Goal: Task Accomplishment & Management: Use online tool/utility

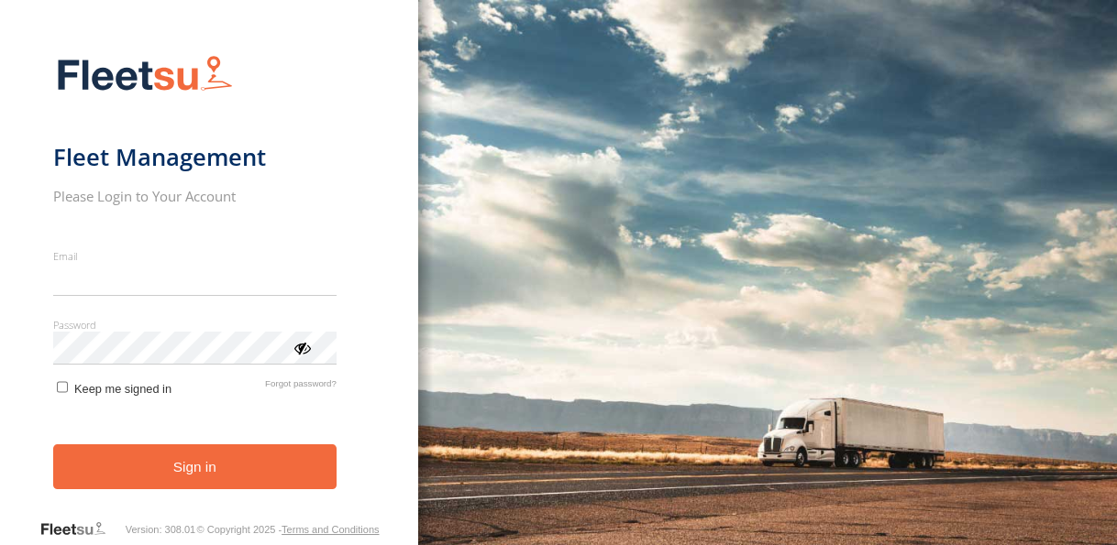
type input "**********"
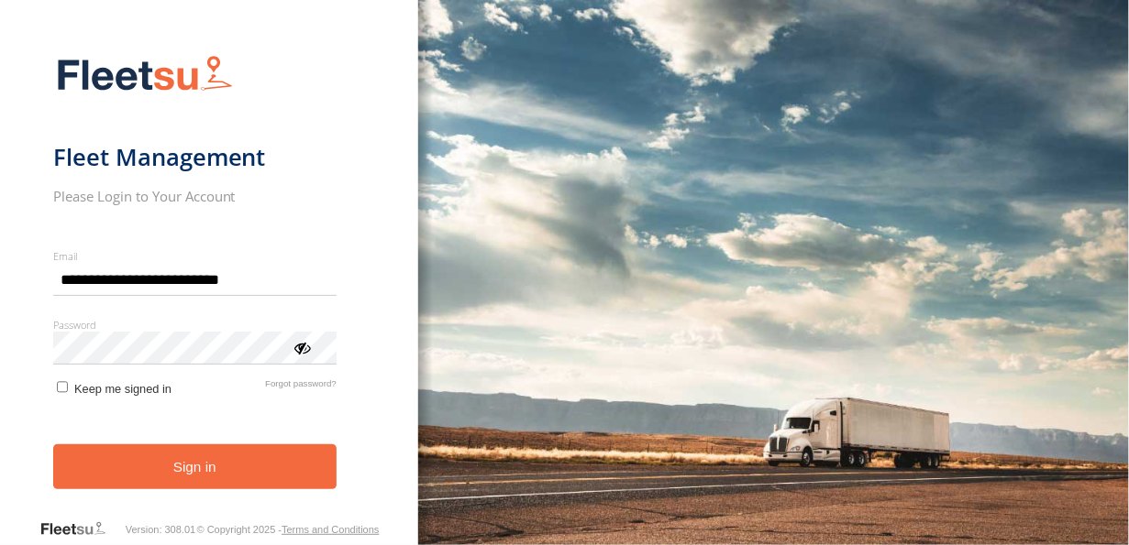
click at [215, 479] on button "Sign in" at bounding box center [194, 467] width 283 height 45
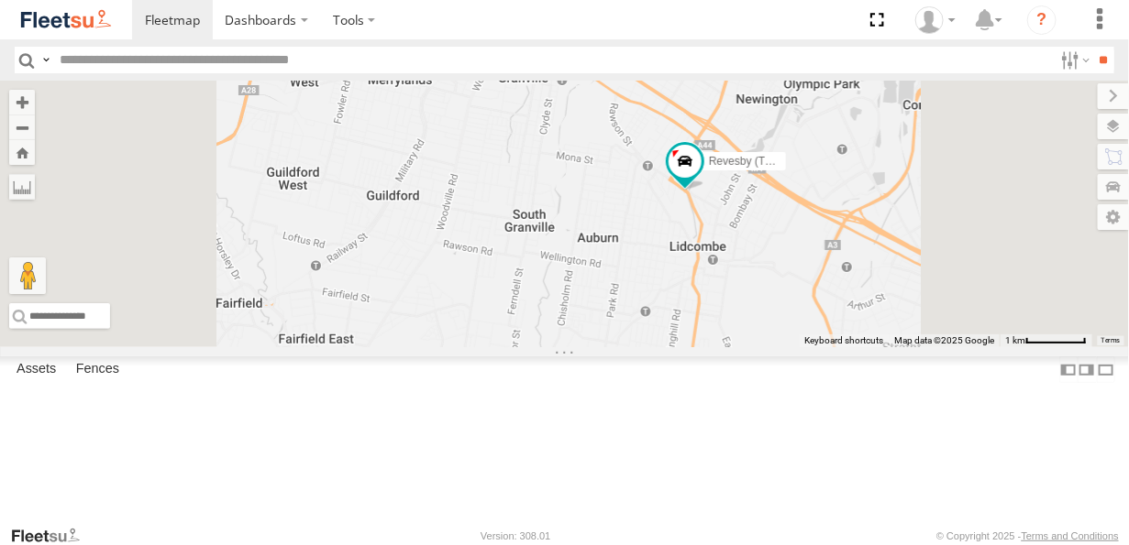
drag, startPoint x: 872, startPoint y: 354, endPoint x: 882, endPoint y: 295, distance: 59.5
click at [882, 295] on div "Rural (T08 - Matt) Blacktown #2 (T05 - Tony) Revesby (T07 - Dave) Brookvale (T1…" at bounding box center [564, 214] width 1129 height 267
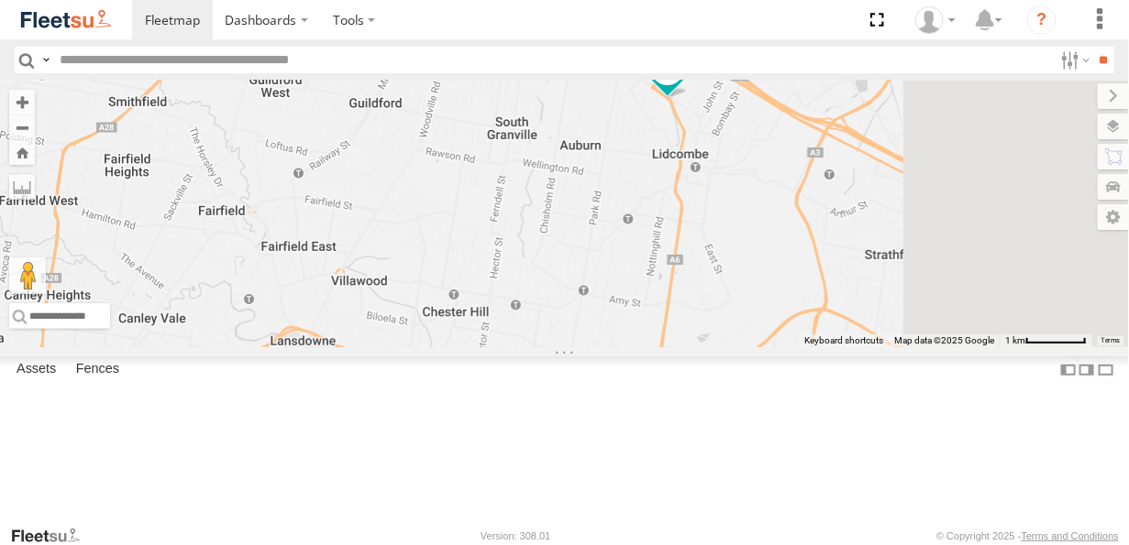
drag, startPoint x: 843, startPoint y: 329, endPoint x: 798, endPoint y: 235, distance: 104.6
click at [799, 236] on div "Rural (T08 - Matt) Blacktown #2 (T05 - Tony) Revesby (T07 - Dave) Brookvale (T1…" at bounding box center [564, 214] width 1129 height 267
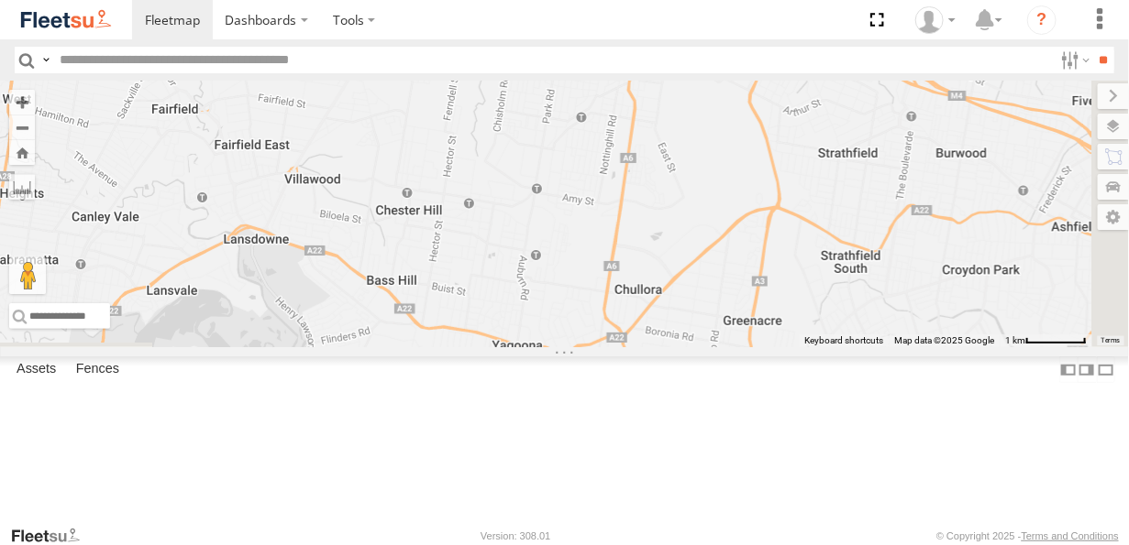
drag, startPoint x: 811, startPoint y: 272, endPoint x: 777, endPoint y: 194, distance: 85.0
click at [777, 194] on div "Rural (T08 - Matt) Blacktown #2 (T05 - Tony) Revesby (T07 - Dave) Brookvale (T1…" at bounding box center [564, 214] width 1129 height 267
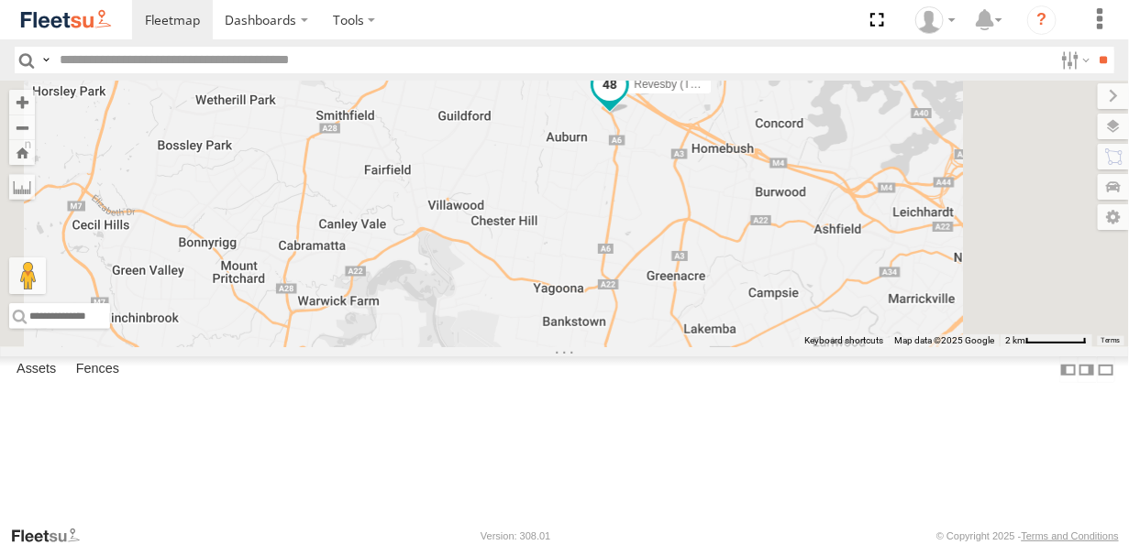
click at [626, 101] on span at bounding box center [609, 84] width 33 height 33
click at [767, 100] on div at bounding box center [609, 86] width 315 height 28
click at [585, 93] on label at bounding box center [567, 86] width 36 height 13
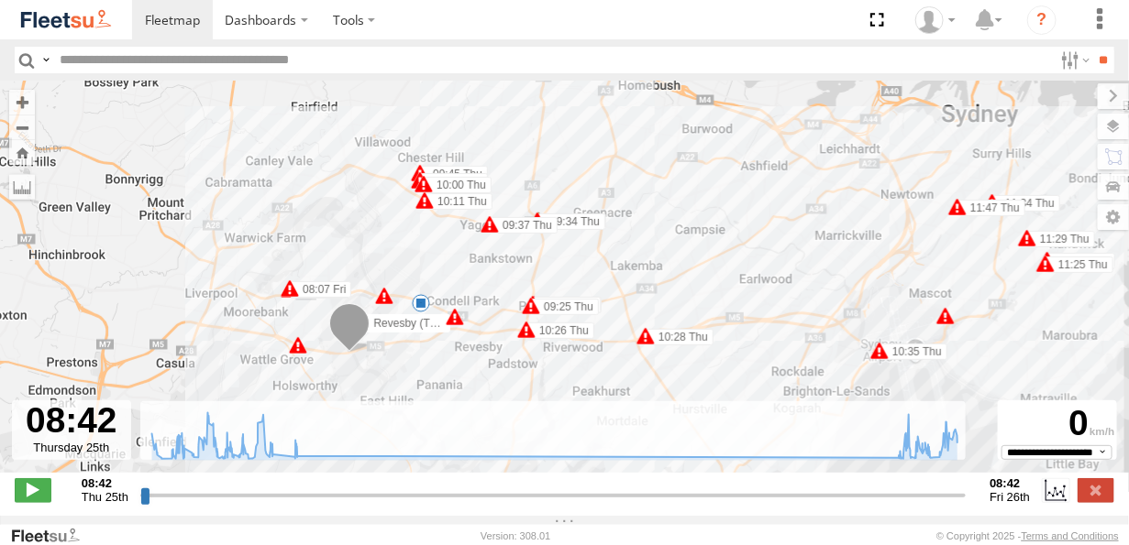
drag, startPoint x: 330, startPoint y: 346, endPoint x: 421, endPoint y: 259, distance: 125.8
click at [421, 259] on div "Revesby (T07 - Dave) 09:21 Thu 09:24 Thu 09:25 Thu 09:34 Thu 09:37 Thu 09:45 Th…" at bounding box center [564, 287] width 1129 height 412
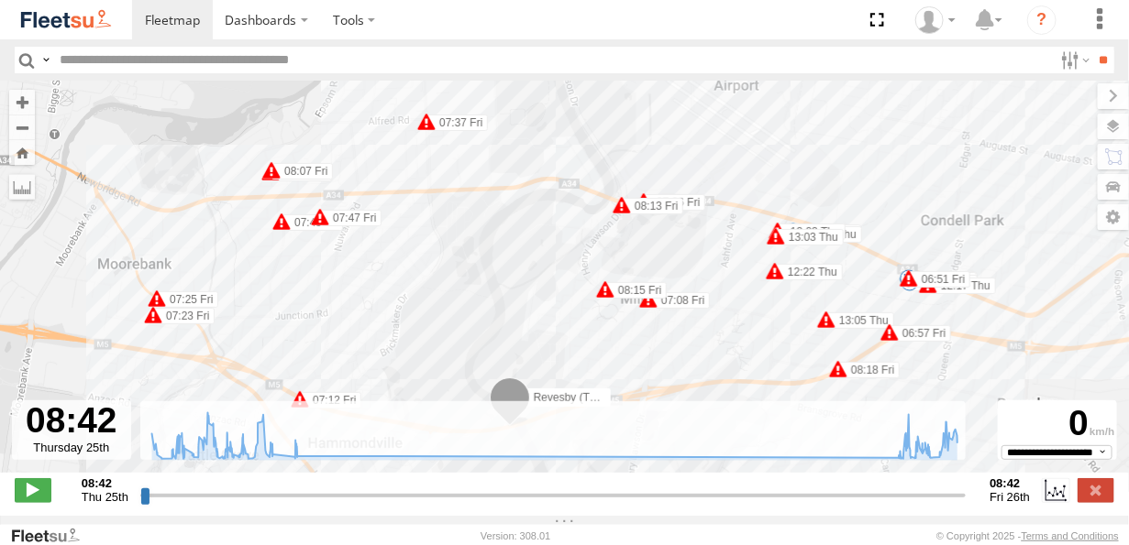
click at [611, 259] on div "Revesby (T07 - Dave) 09:21 Thu 09:24 Thu 09:25 Thu 09:34 Thu 09:37 Thu 09:45 Th…" at bounding box center [564, 287] width 1129 height 412
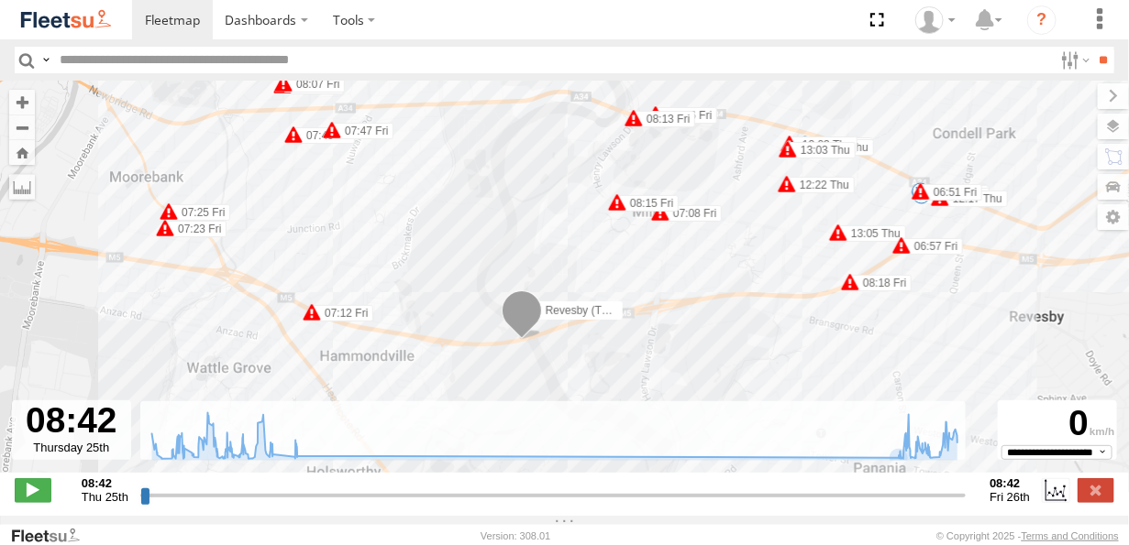
click at [899, 479] on div "Revesby (T07 - Dave) 09:21 Thu 09:24 Thu 09:25 Thu 09:34 Thu 09:37 Thu 09:45 Th…" at bounding box center [564, 287] width 1129 height 412
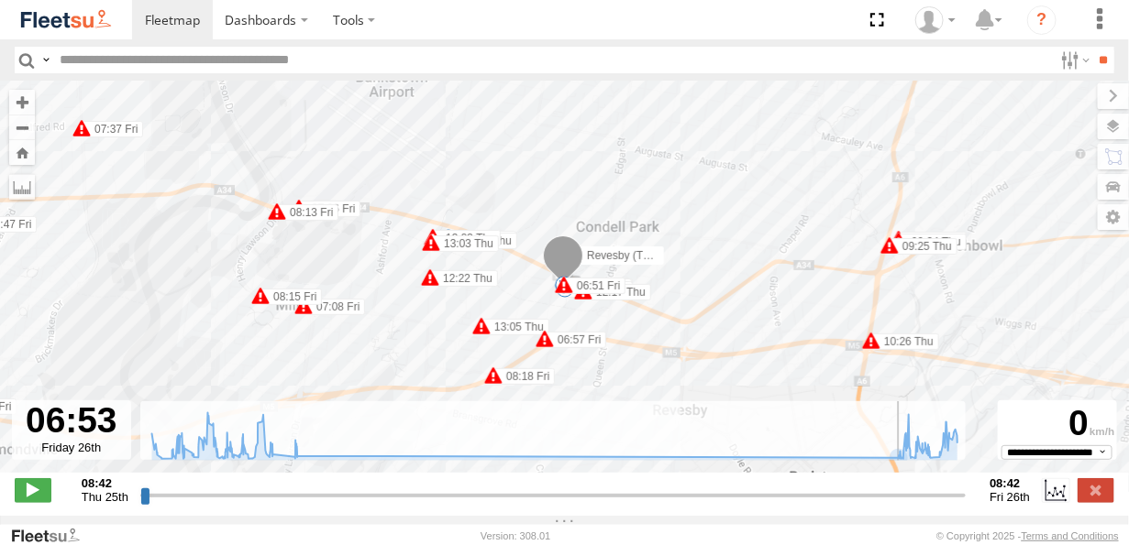
drag, startPoint x: 145, startPoint y: 503, endPoint x: 899, endPoint y: 505, distance: 754.5
click at [899, 504] on input "range" at bounding box center [553, 495] width 826 height 17
click at [19, 498] on span at bounding box center [33, 491] width 37 height 24
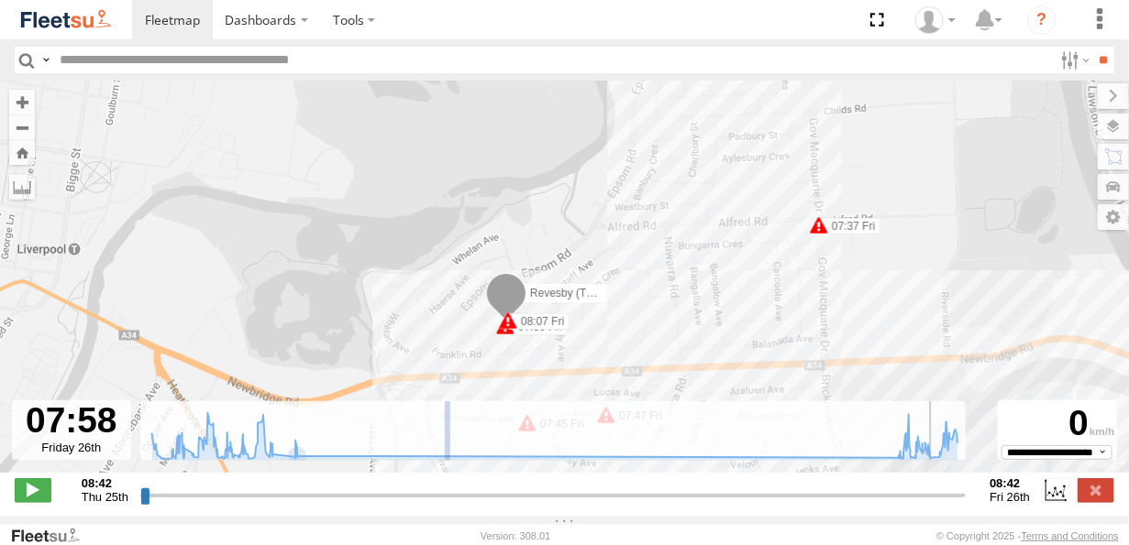
drag, startPoint x: 446, startPoint y: 416, endPoint x: 445, endPoint y: 306, distance: 110.0
click at [445, 306] on div "← Move left → Move right ↑ Move up ↓ Move down + Zoom in - Zoom out Home Jump l…" at bounding box center [564, 298] width 1129 height 435
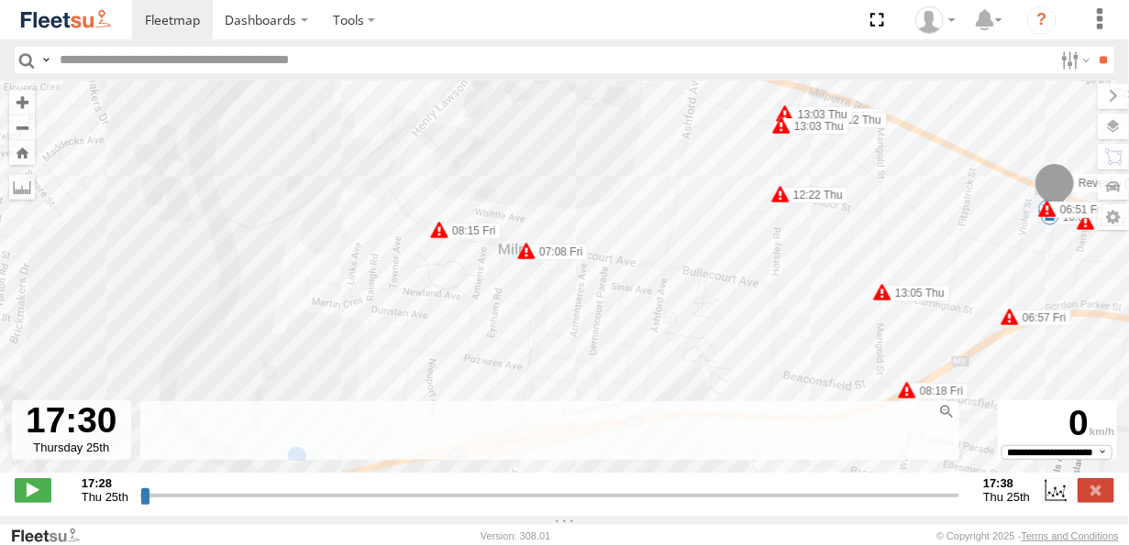
drag, startPoint x: 293, startPoint y: 338, endPoint x: 871, endPoint y: 255, distance: 583.5
click at [872, 255] on div "Revesby (T07 - Dave) 09:21 Thu 09:24 Thu 09:25 Thu 09:34 Thu 09:37 Thu 09:45 Th…" at bounding box center [564, 287] width 1129 height 412
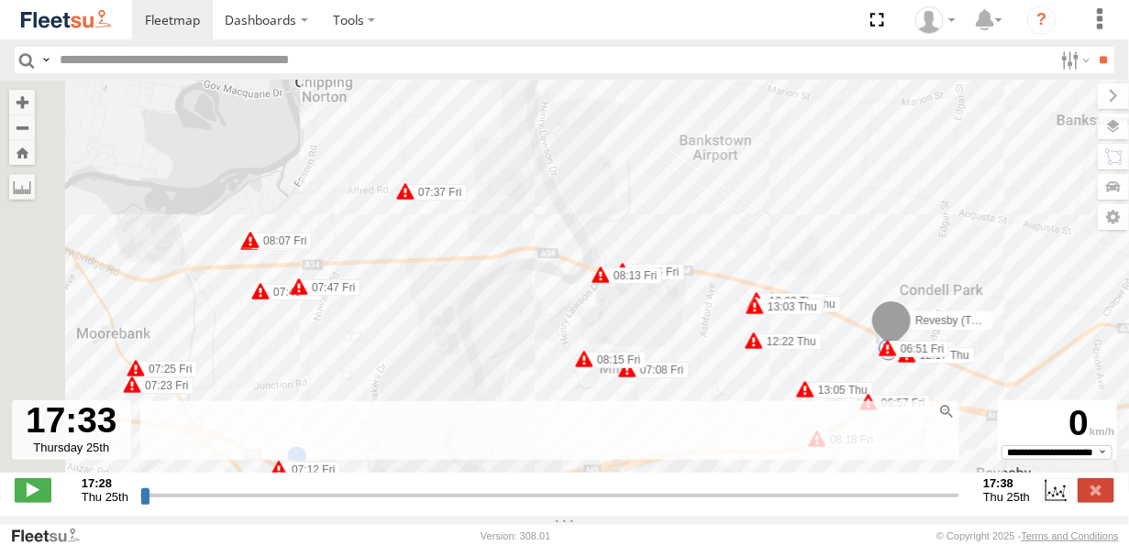
drag, startPoint x: 340, startPoint y: 294, endPoint x: 734, endPoint y: 352, distance: 398.4
click at [734, 352] on div "Revesby (T07 - Dave) 09:21 Thu 09:24 Thu 09:25 Thu 09:34 Thu 09:37 Thu 09:45 Th…" at bounding box center [564, 287] width 1129 height 412
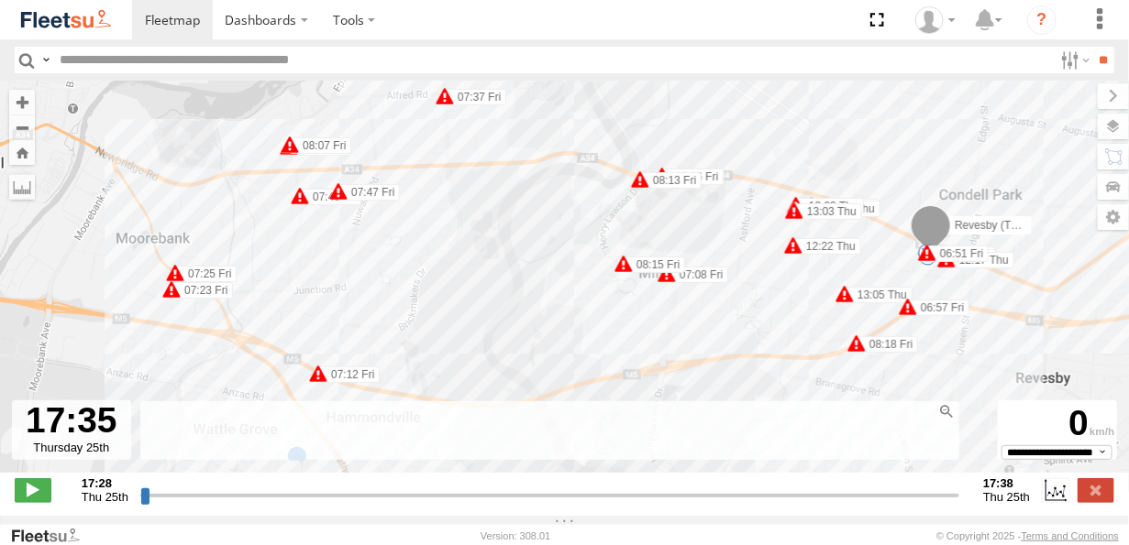
drag, startPoint x: 690, startPoint y: 332, endPoint x: 696, endPoint y: 217, distance: 114.7
click at [696, 217] on div "Revesby (T07 - Dave) 09:21 Thu 09:24 Thu 09:25 Thu 09:34 Thu 09:37 Thu 09:45 Th…" at bounding box center [564, 287] width 1129 height 412
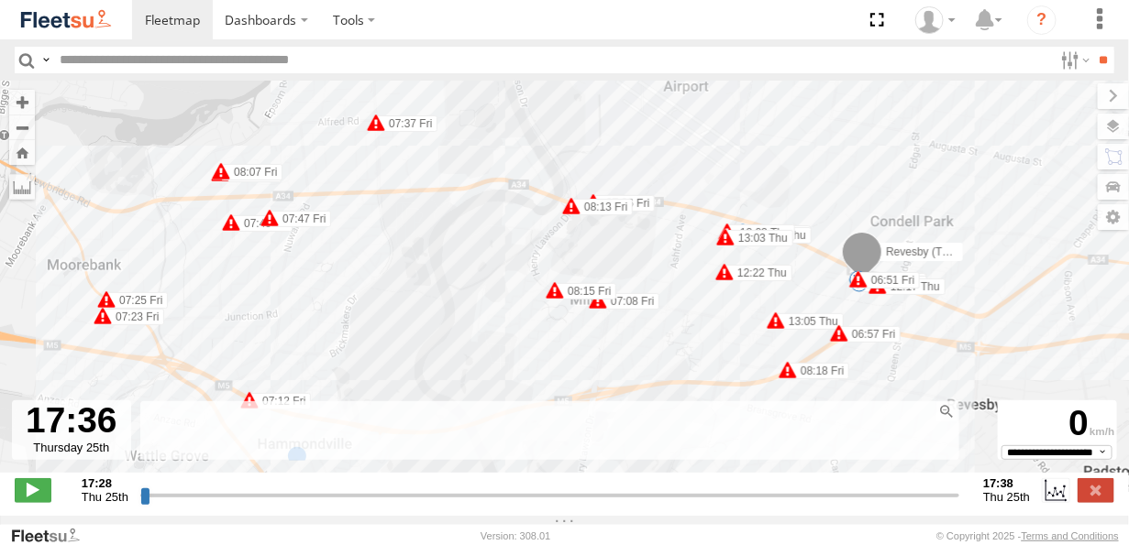
drag, startPoint x: 695, startPoint y: 218, endPoint x: 584, endPoint y: 226, distance: 111.2
click at [584, 226] on div "Revesby (T07 - Dave) 09:21 Thu 09:24 Thu 09:25 Thu 09:34 Thu 09:37 Thu 09:45 Th…" at bounding box center [564, 287] width 1129 height 412
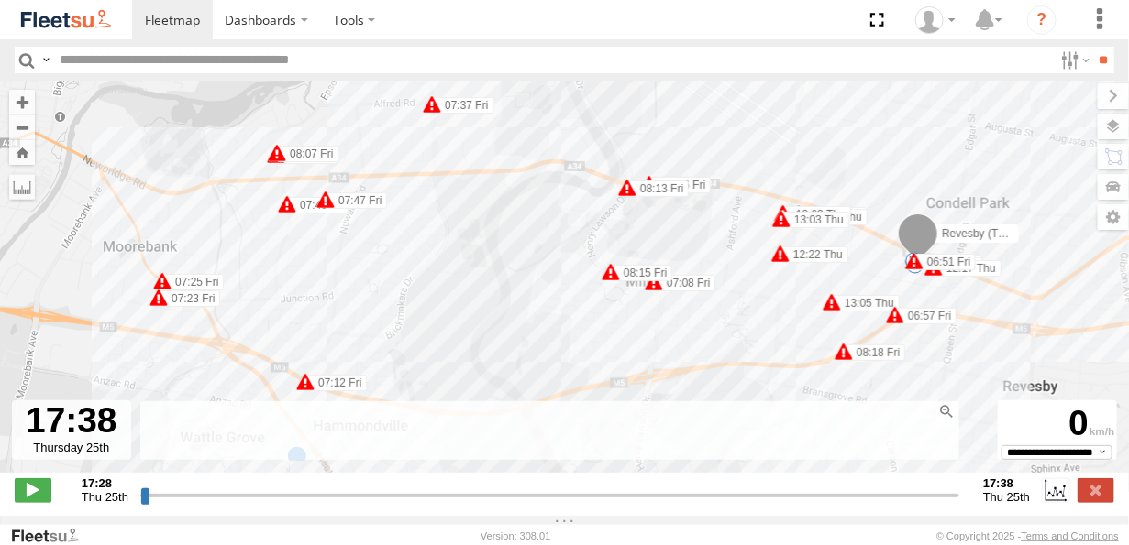
drag, startPoint x: 132, startPoint y: 326, endPoint x: 256, endPoint y: 420, distance: 155.1
click at [256, 420] on div "← Move left → Move right ↑ Move up ↓ Move down + Zoom in - Zoom out Home Jump l…" at bounding box center [564, 298] width 1129 height 435
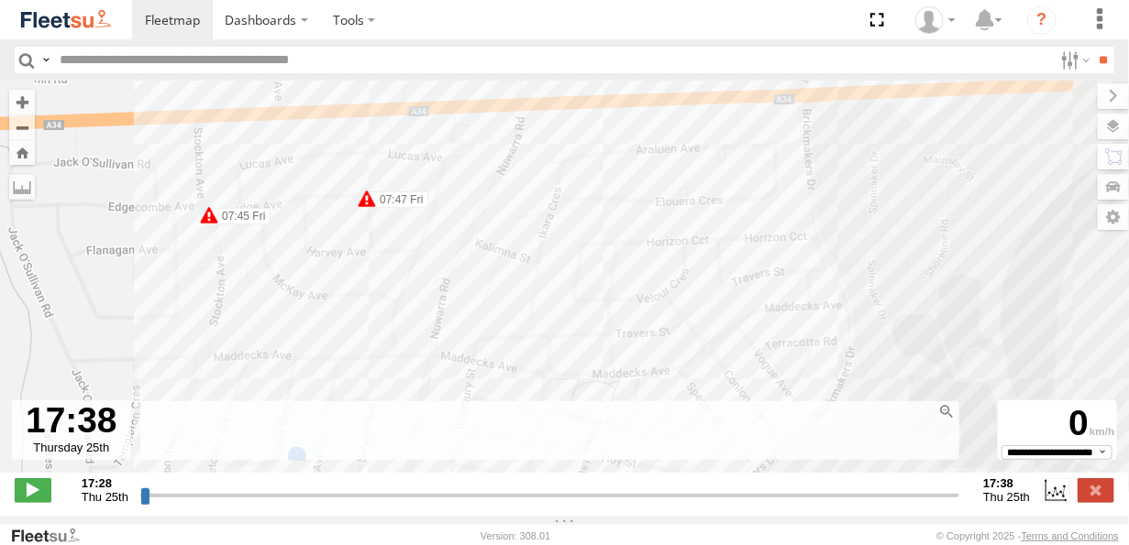
drag, startPoint x: 373, startPoint y: 193, endPoint x: 370, endPoint y: 365, distance: 172.4
click at [370, 365] on div "Revesby (T07 - Dave) 09:21 Thu 09:24 Thu 09:25 Thu 09:34 Thu 09:37 Thu 09:45 Th…" at bounding box center [564, 287] width 1129 height 412
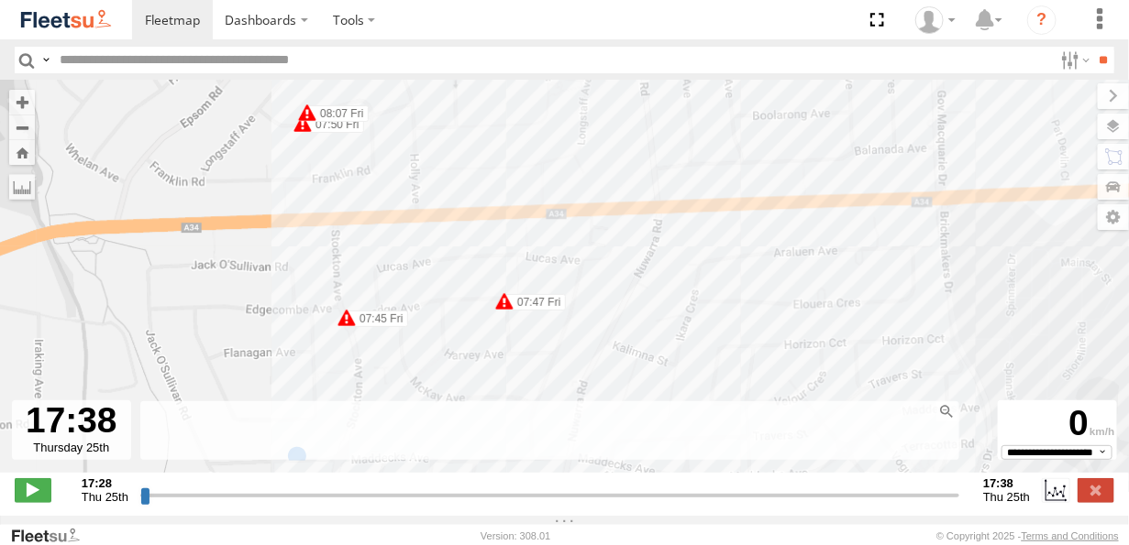
drag, startPoint x: 463, startPoint y: 217, endPoint x: 447, endPoint y: 321, distance: 104.8
click at [447, 321] on div "Revesby (T07 - Dave) 09:21 Thu 09:24 Thu 09:25 Thu 09:34 Thu 09:37 Thu 09:45 Th…" at bounding box center [564, 287] width 1129 height 412
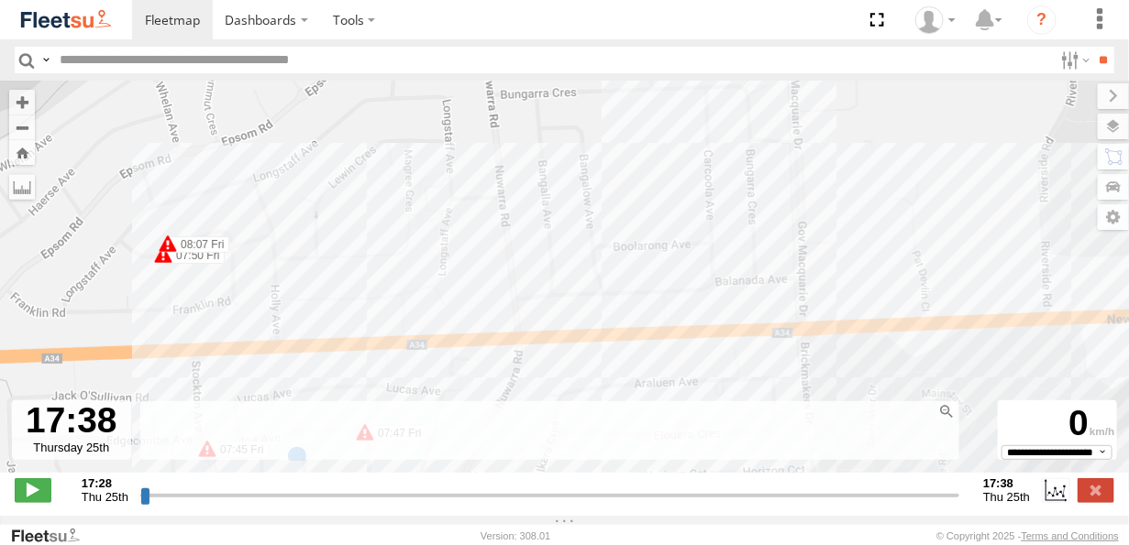
drag, startPoint x: 366, startPoint y: 270, endPoint x: 248, endPoint y: 381, distance: 161.5
click at [248, 381] on div "Revesby (T07 - Dave) 09:21 Thu 09:24 Thu 09:25 Thu 09:34 Thu 09:37 Thu 09:45 Th…" at bounding box center [564, 287] width 1129 height 412
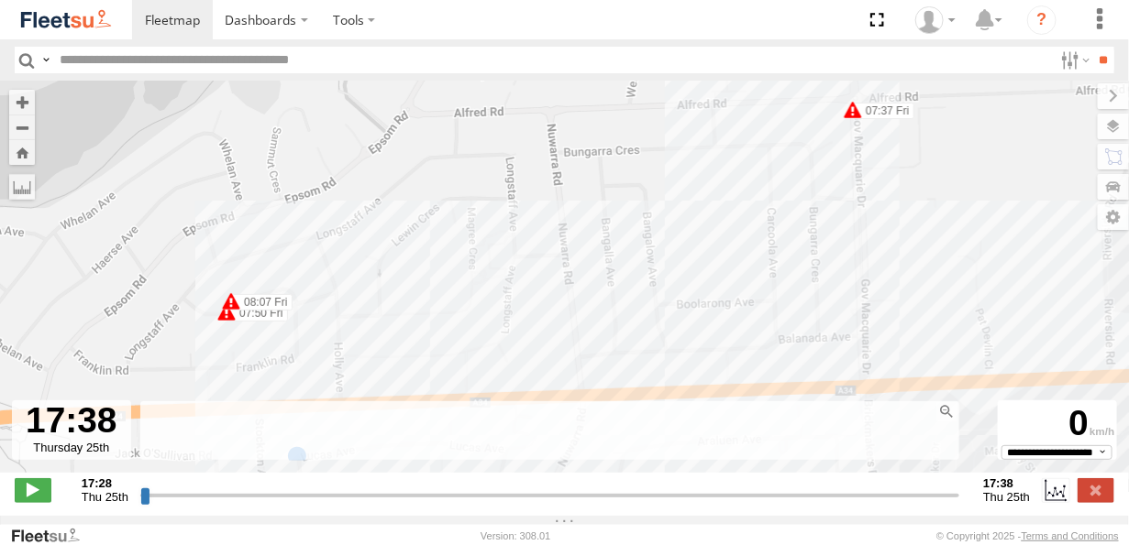
drag, startPoint x: 471, startPoint y: 193, endPoint x: 546, endPoint y: 227, distance: 82.9
click at [546, 227] on div "Revesby (T07 - Dave) 09:21 Thu 09:24 Thu 09:25 Thu 09:34 Thu 09:37 Thu 09:45 Th…" at bounding box center [564, 287] width 1129 height 412
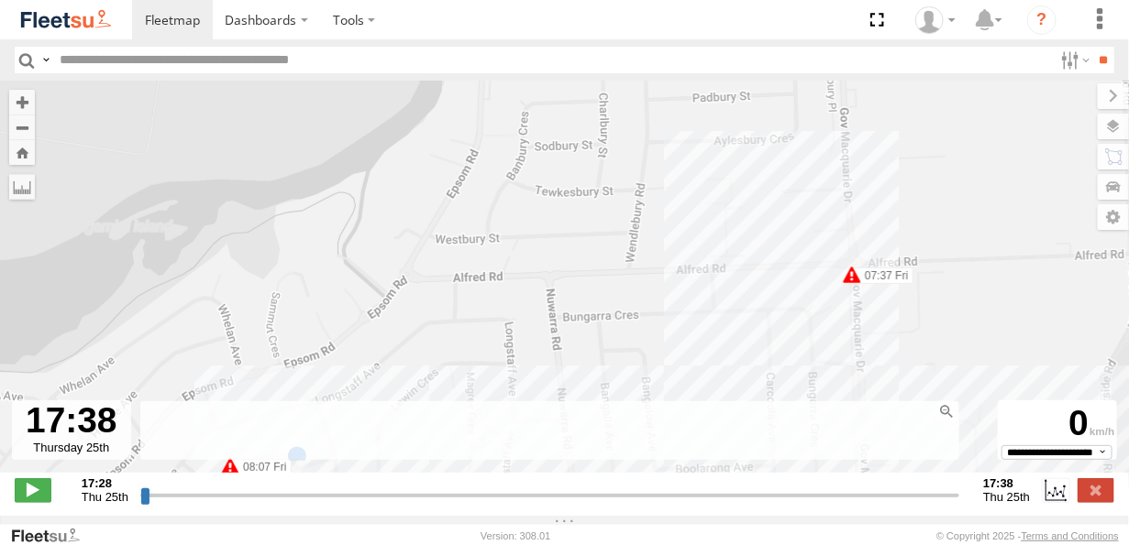
drag, startPoint x: 396, startPoint y: 187, endPoint x: 480, endPoint y: 335, distance: 170.0
click at [396, 354] on div "Revesby (T07 - Dave) 09:21 Thu 09:24 Thu 09:25 Thu 09:34 Thu 09:37 Thu 09:45 Th…" at bounding box center [564, 287] width 1129 height 412
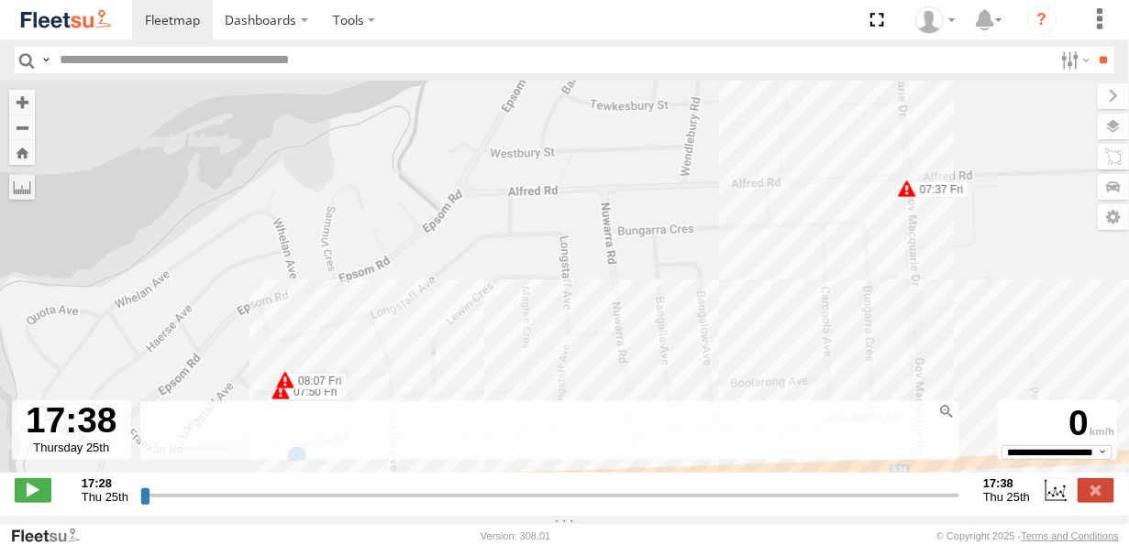
drag, startPoint x: 702, startPoint y: 128, endPoint x: 716, endPoint y: 113, distance: 20.8
click at [757, 42] on body "Dashboards ?" at bounding box center [564, 272] width 1129 height 545
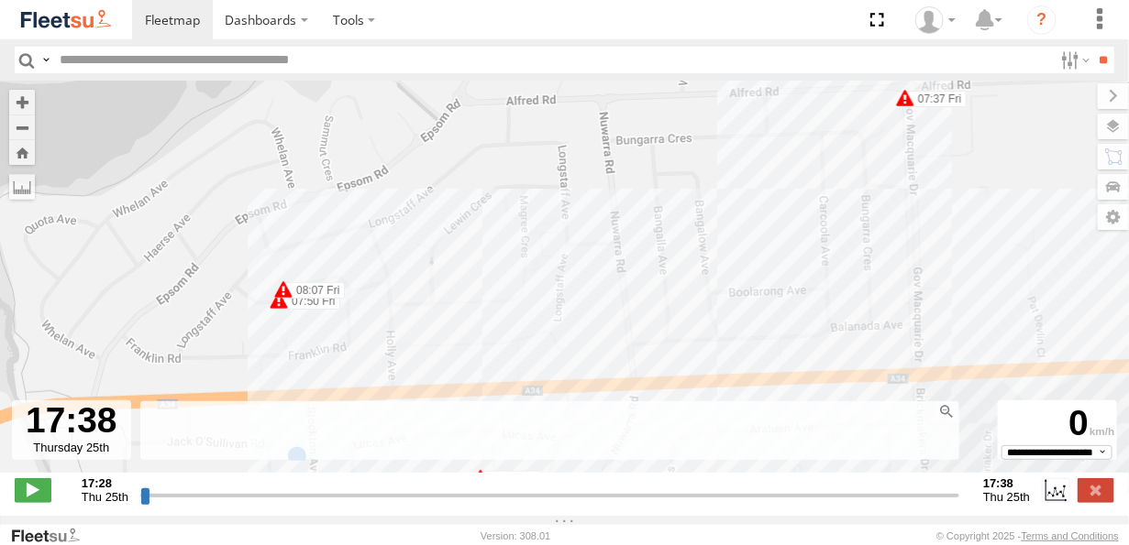
drag, startPoint x: 576, startPoint y: 196, endPoint x: 580, endPoint y: 162, distance: 34.2
click at [580, 162] on div "Revesby (T07 - Dave) 09:21 Thu 09:24 Thu 09:25 Thu 09:34 Thu 09:37 Thu 09:45 Th…" at bounding box center [564, 287] width 1129 height 412
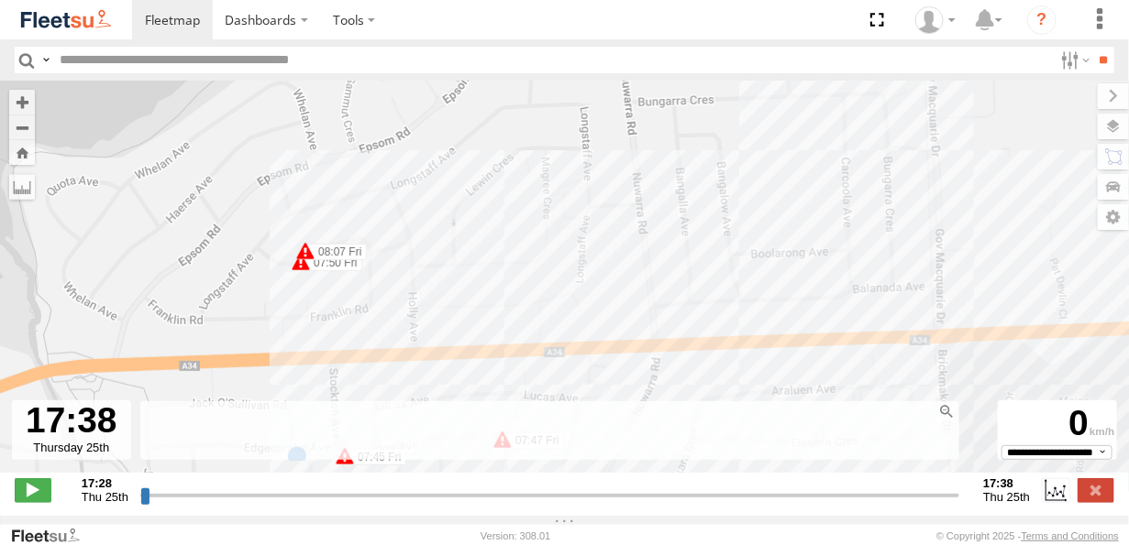
drag, startPoint x: 277, startPoint y: 281, endPoint x: 318, endPoint y: 291, distance: 42.5
click at [318, 291] on div "Revesby (T07 - Dave) 09:21 Thu 09:24 Thu 09:25 Thu 09:34 Thu 09:37 Thu 09:45 Th…" at bounding box center [564, 287] width 1129 height 412
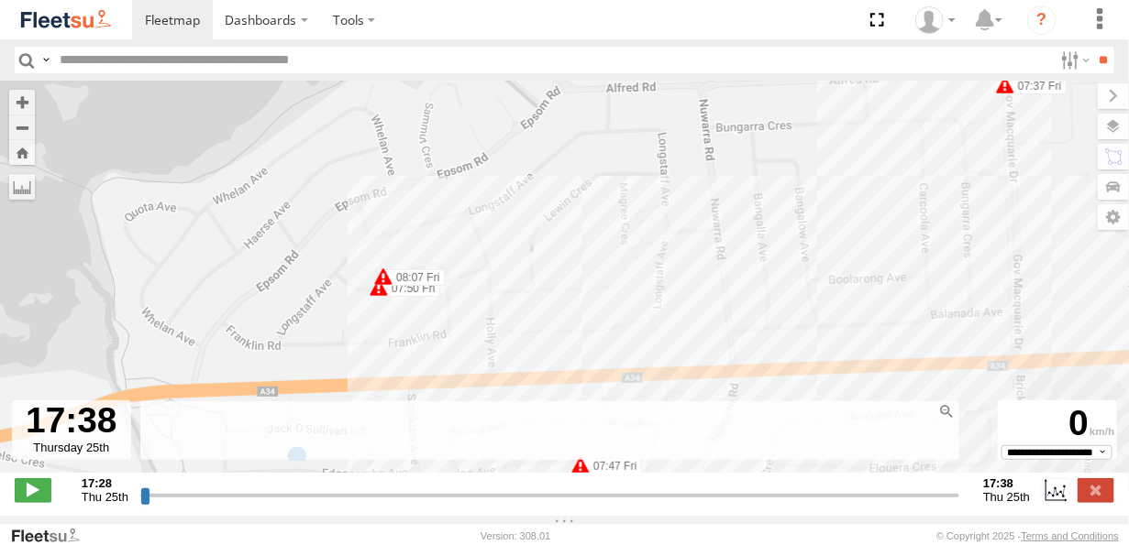
drag, startPoint x: 771, startPoint y: 266, endPoint x: 765, endPoint y: 237, distance: 29.8
click at [765, 237] on div "Revesby (T07 - Dave) 09:21 Thu 09:24 Thu 09:25 Thu 09:34 Thu 09:37 Thu 09:45 Th…" at bounding box center [564, 287] width 1129 height 412
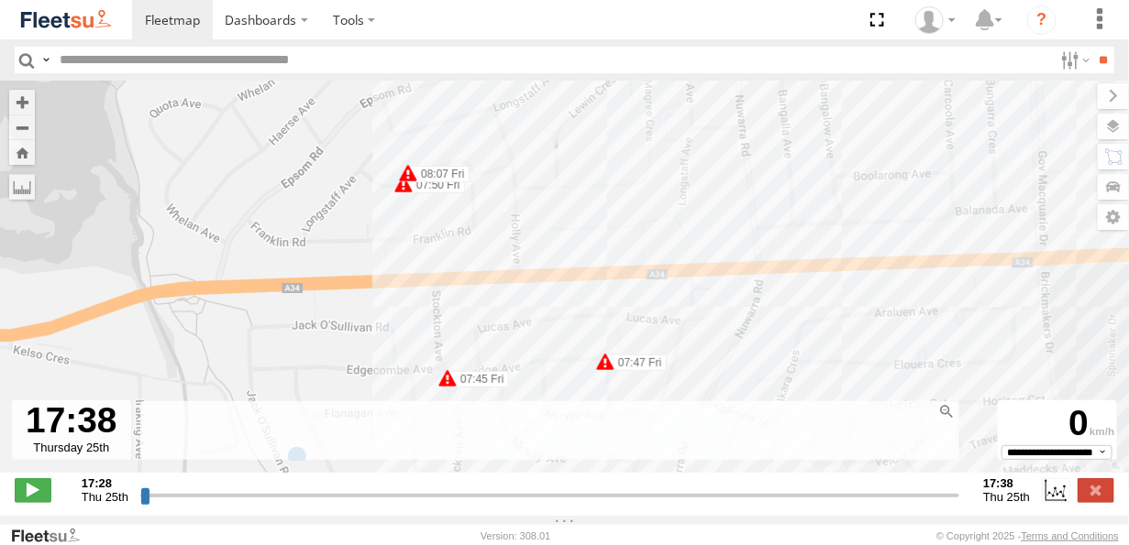
drag, startPoint x: 741, startPoint y: 254, endPoint x: 753, endPoint y: 188, distance: 67.1
click at [753, 188] on div "Revesby (T07 - Dave) 09:21 Thu 09:24 Thu 09:25 Thu 09:34 Thu 09:37 Thu 09:45 Th…" at bounding box center [564, 287] width 1129 height 412
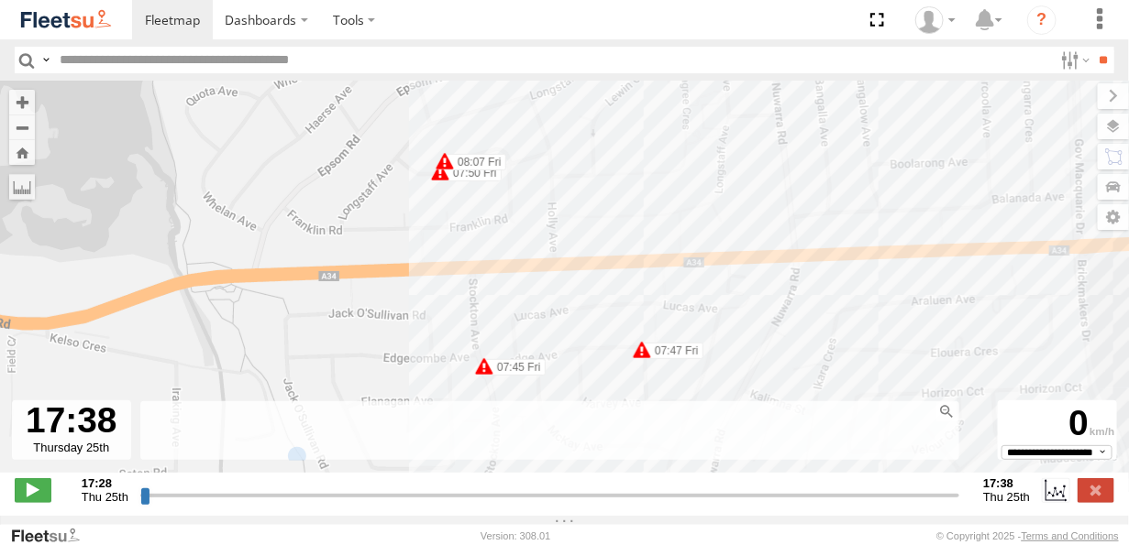
drag, startPoint x: 538, startPoint y: 214, endPoint x: 575, endPoint y: 214, distance: 36.7
click at [575, 214] on div "Revesby (T07 - Dave) 09:21 Thu 09:24 Thu 09:25 Thu 09:34 Thu 09:37 Thu 09:45 Th…" at bounding box center [564, 287] width 1129 height 412
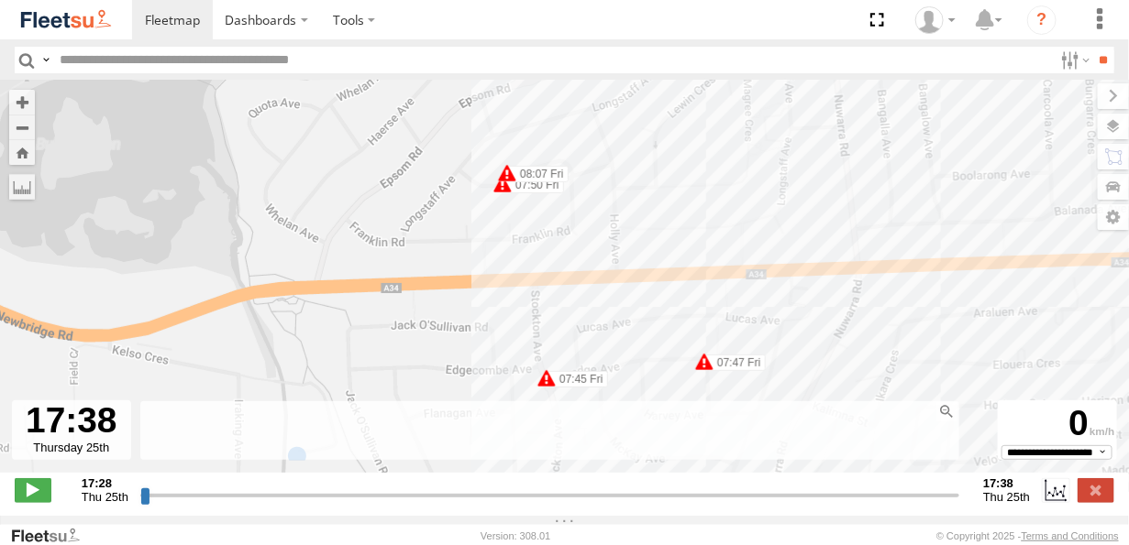
drag, startPoint x: 472, startPoint y: 222, endPoint x: 534, endPoint y: 234, distance: 63.5
click at [534, 234] on div "Revesby (T07 - Dave) 09:21 Thu 09:24 Thu 09:25 Thu 09:34 Thu 09:37 Thu 09:45 Th…" at bounding box center [564, 287] width 1129 height 412
click at [28, 494] on span at bounding box center [33, 491] width 37 height 24
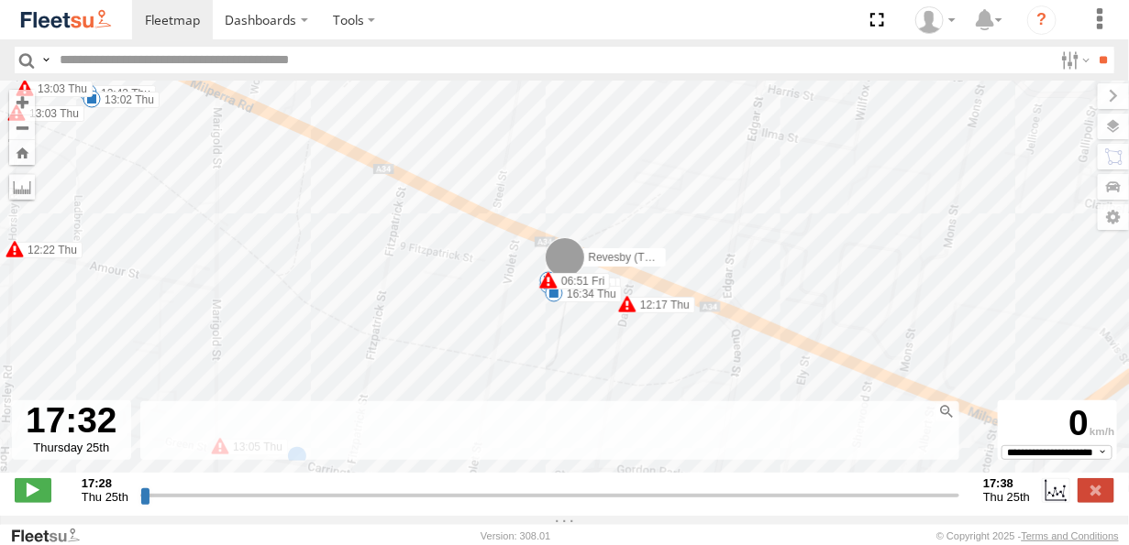
click at [458, 263] on div "Revesby (T07 - Dave) 09:21 Thu 09:24 Thu 09:25 Thu 09:34 Thu 09:37 Thu 09:45 Th…" at bounding box center [564, 287] width 1129 height 412
type input "**********"
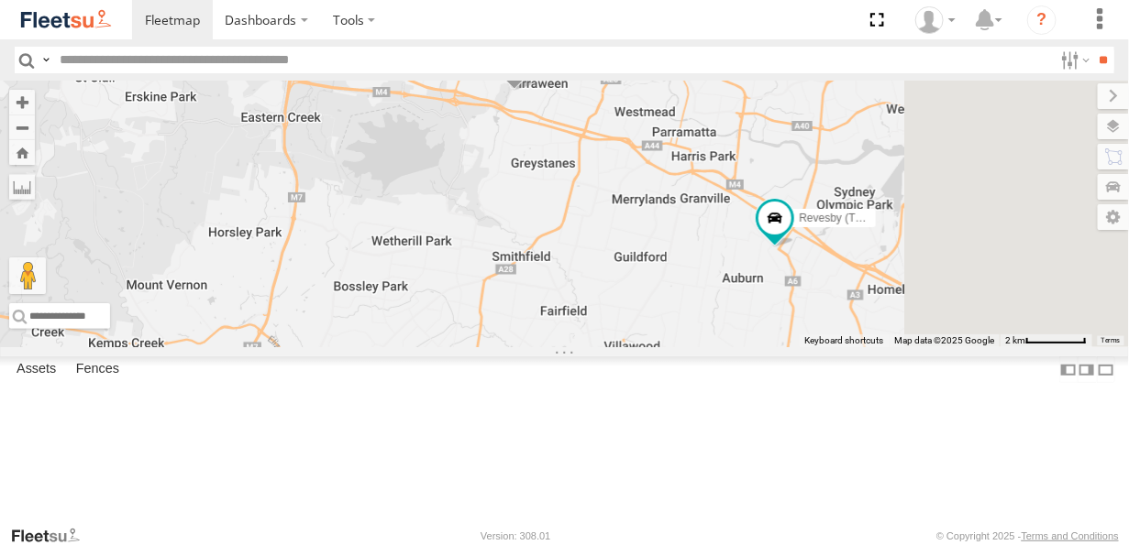
drag, startPoint x: 1019, startPoint y: 332, endPoint x: 965, endPoint y: 365, distance: 62.6
click at [975, 347] on div "Rural (T08 - [PERSON_NAME]) Blacktown #2 (T05 - [PERSON_NAME]) Brookvale (T10 -…" at bounding box center [564, 214] width 1129 height 267
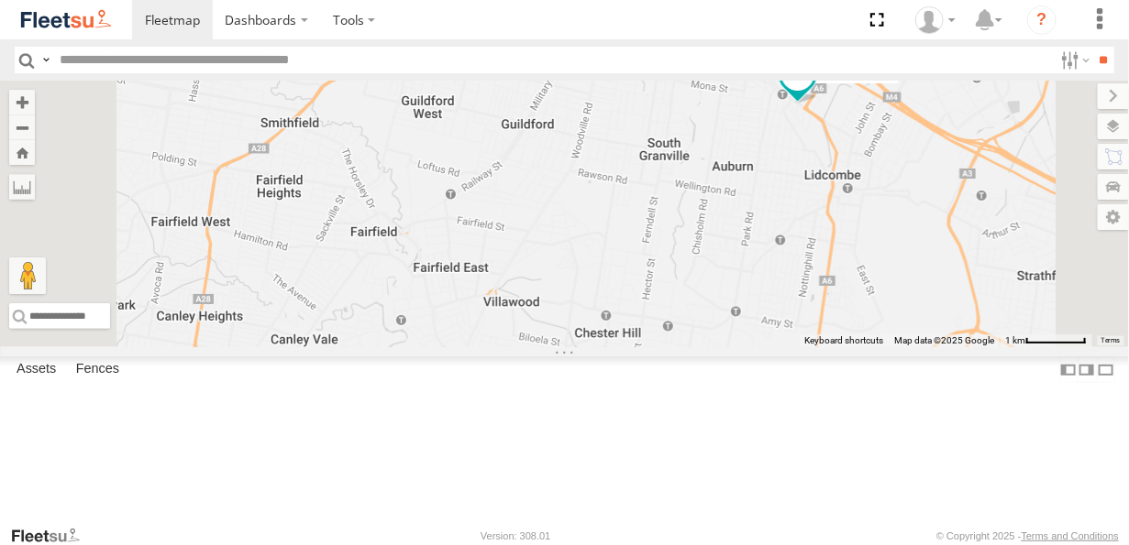
drag, startPoint x: 875, startPoint y: 424, endPoint x: 815, endPoint y: 272, distance: 163.4
click at [816, 273] on div "Rural (T08 - [PERSON_NAME]) Blacktown #2 (T05 - [PERSON_NAME]) Brookvale (T10 -…" at bounding box center [564, 214] width 1129 height 267
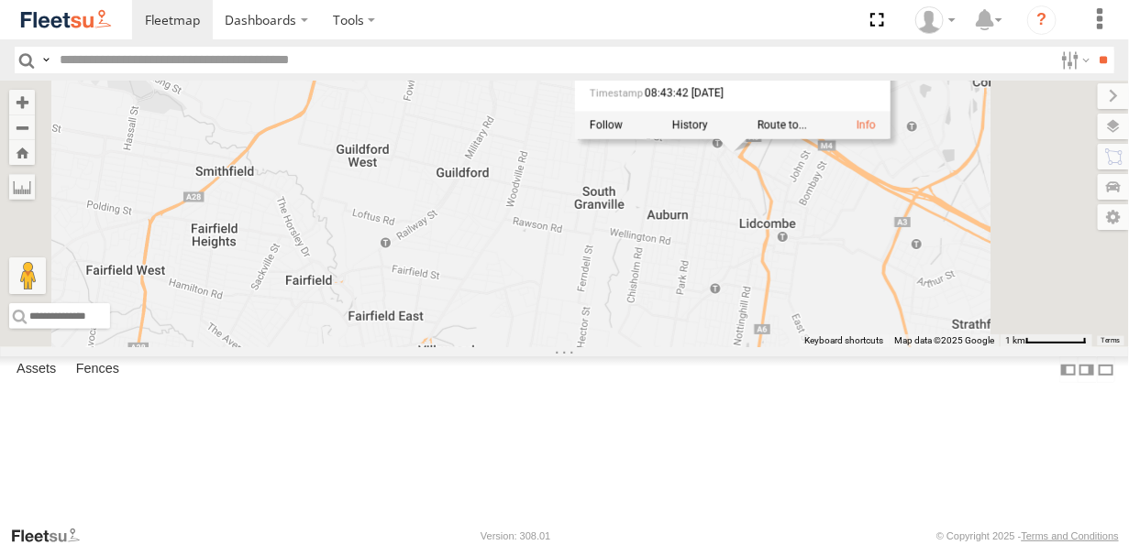
drag, startPoint x: 886, startPoint y: 311, endPoint x: 847, endPoint y: 390, distance: 87.7
click at [847, 347] on div "Rural (T08 - [PERSON_NAME]) Blacktown #2 (T05 - [PERSON_NAME]) Brookvale (T10 -…" at bounding box center [564, 214] width 1129 height 267
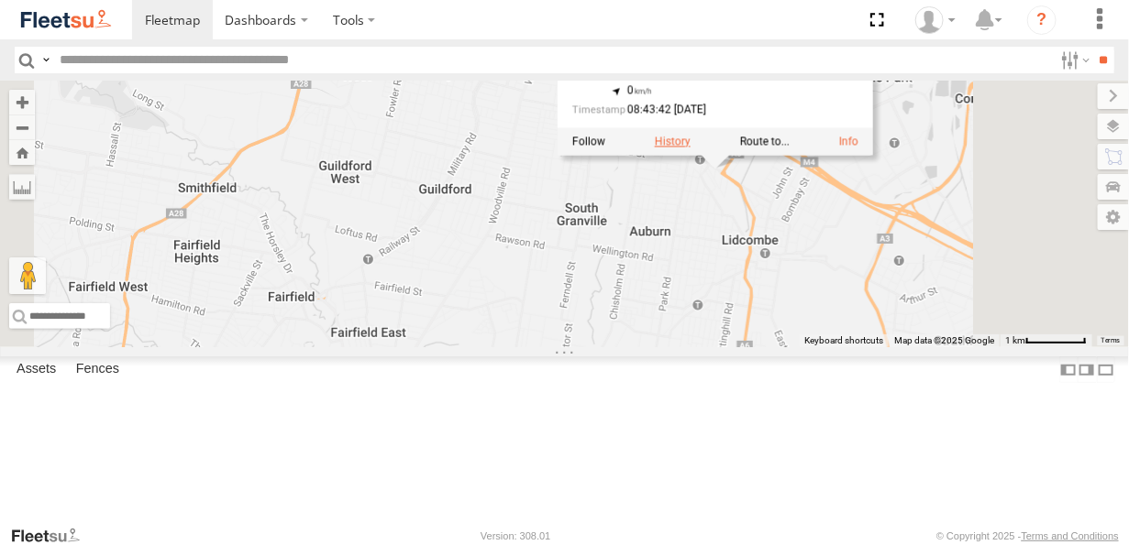
click at [689, 148] on label at bounding box center [672, 141] width 36 height 13
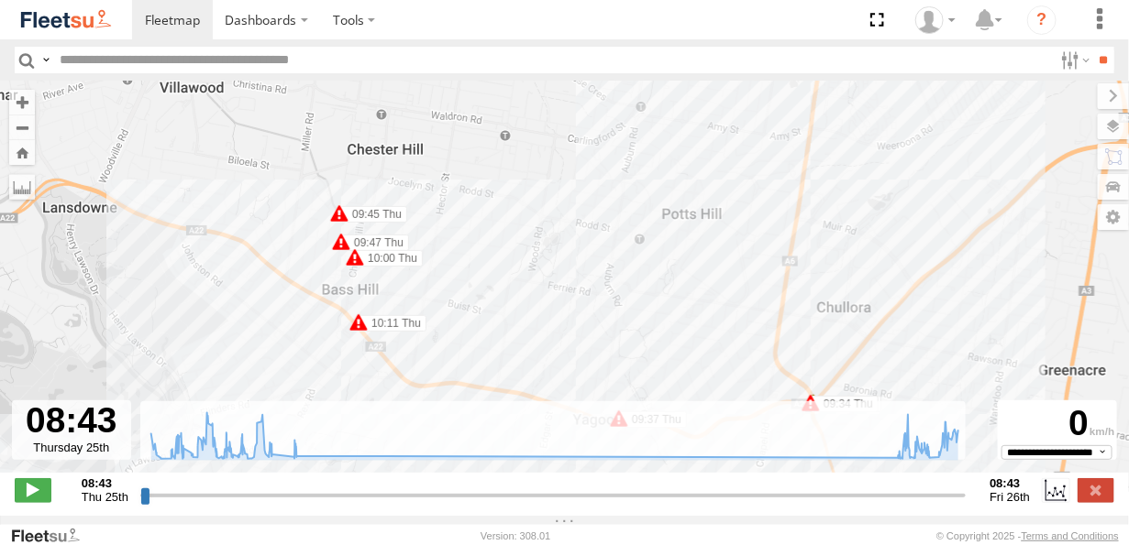
drag, startPoint x: 328, startPoint y: 232, endPoint x: 332, endPoint y: 295, distance: 63.4
click at [332, 295] on div "Revesby (T07 - [PERSON_NAME]) 09:21 Thu 09:24 Thu 09:25 Thu 09:34 Thu 09:37 Thu…" at bounding box center [564, 287] width 1129 height 412
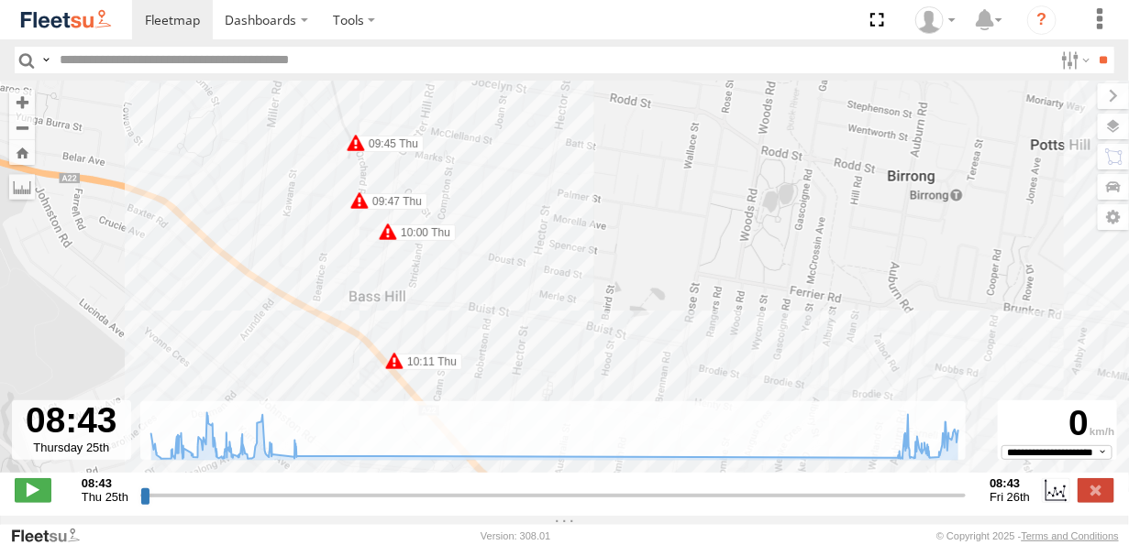
drag, startPoint x: 327, startPoint y: 341, endPoint x: 366, endPoint y: 201, distance: 145.5
click at [363, 210] on div "Revesby (T07 - [PERSON_NAME]) 09:21 Thu 09:24 Thu 09:25 Thu 09:34 Thu 09:37 Thu…" at bounding box center [564, 287] width 1129 height 412
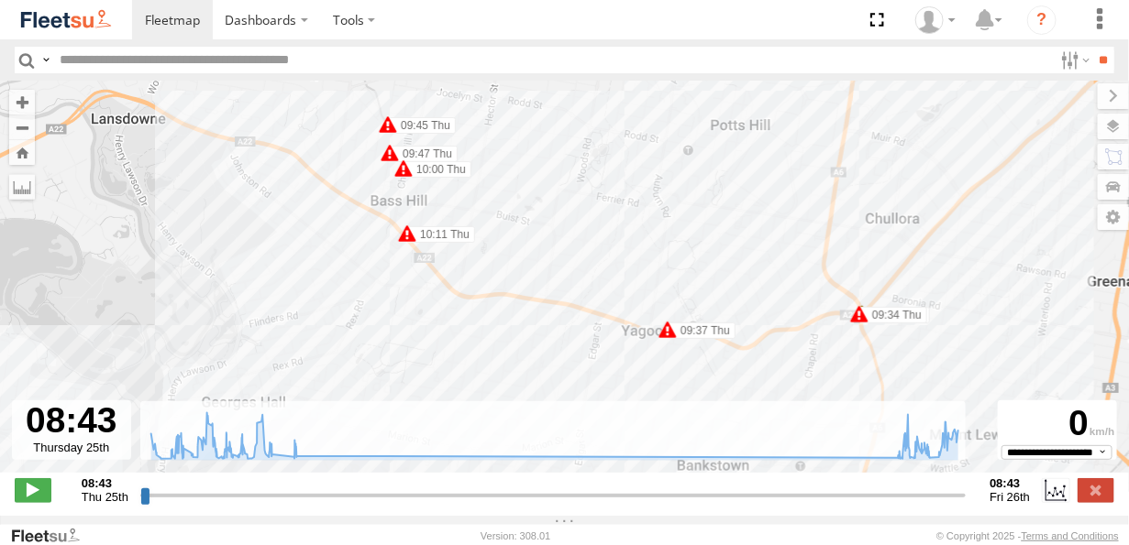
drag, startPoint x: 370, startPoint y: 369, endPoint x: 423, endPoint y: 214, distance: 163.5
click at [423, 217] on div "Revesby (T07 - [PERSON_NAME]) 09:21 Thu 09:24 Thu 09:25 Thu 09:34 Thu 09:37 Thu…" at bounding box center [564, 287] width 1129 height 412
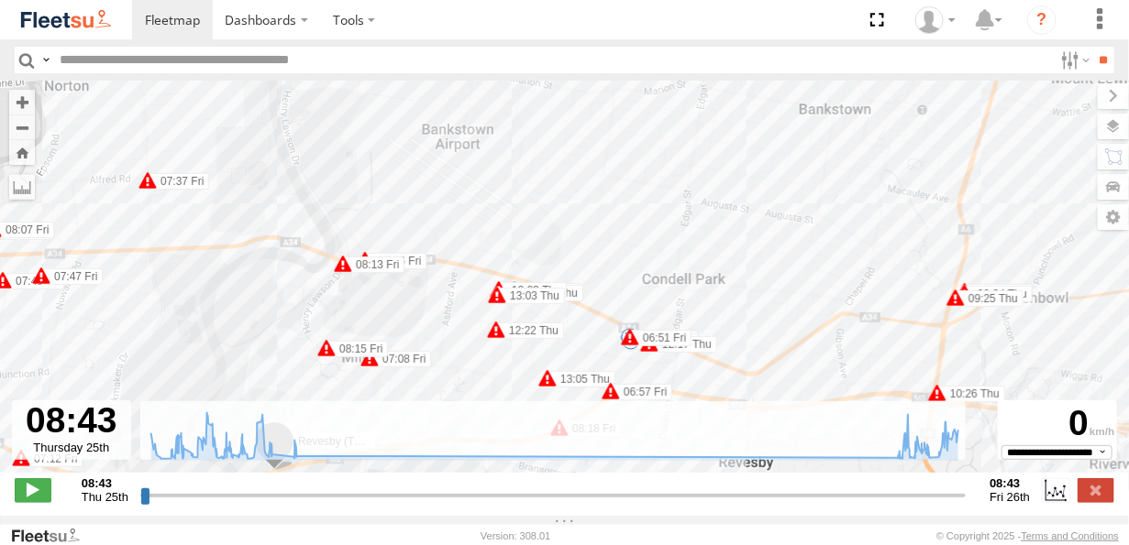
drag, startPoint x: 439, startPoint y: 259, endPoint x: 491, endPoint y: 248, distance: 53.4
click at [478, 250] on div "Revesby (T07 - [PERSON_NAME]) 09:21 Thu 09:24 Thu 09:25 Thu 09:34 Thu 09:37 Thu…" at bounding box center [564, 287] width 1129 height 412
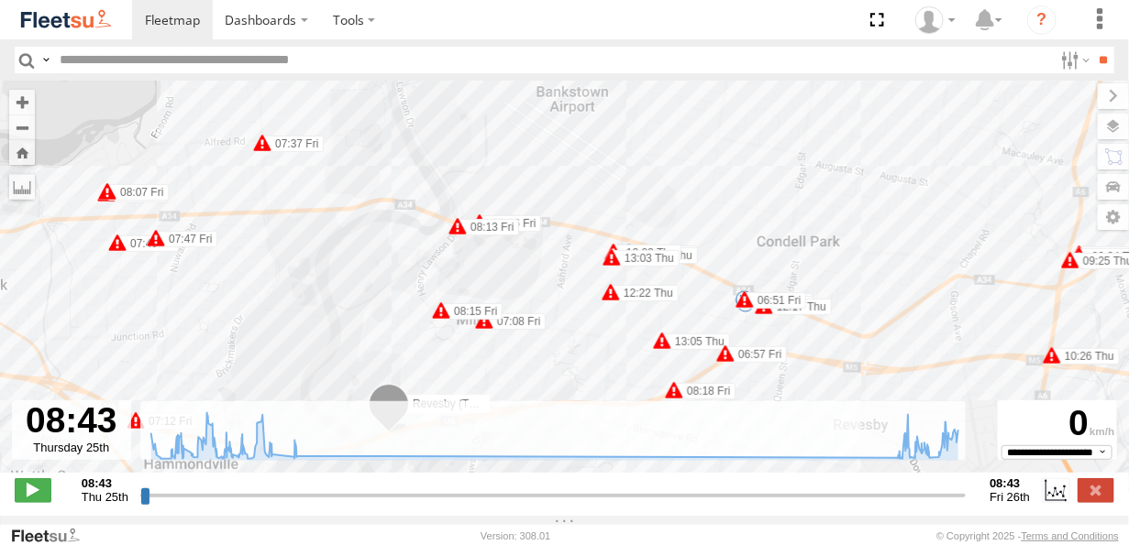
drag, startPoint x: 344, startPoint y: 287, endPoint x: 457, endPoint y: 259, distance: 117.0
click at [457, 259] on div "Revesby (T07 - [PERSON_NAME]) 09:21 Thu 09:24 Thu 09:25 Thu 09:34 Thu 09:37 Thu…" at bounding box center [564, 287] width 1129 height 412
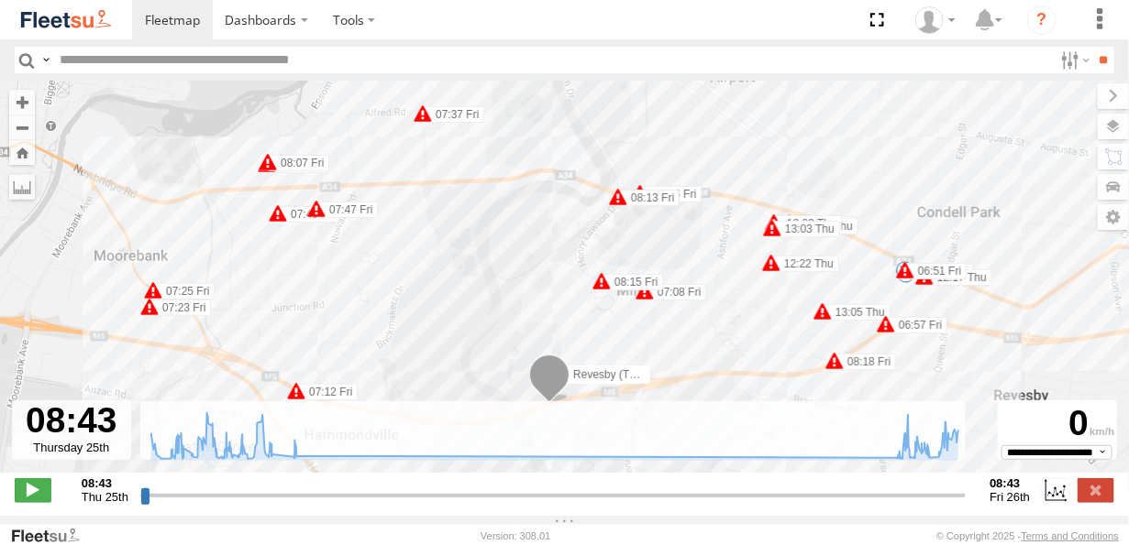
drag, startPoint x: 333, startPoint y: 303, endPoint x: 391, endPoint y: 225, distance: 97.7
click at [391, 225] on div "Revesby (T07 - [PERSON_NAME]) 09:21 Thu 09:24 Thu 09:25 Thu 09:34 Thu 09:37 Thu…" at bounding box center [564, 287] width 1129 height 412
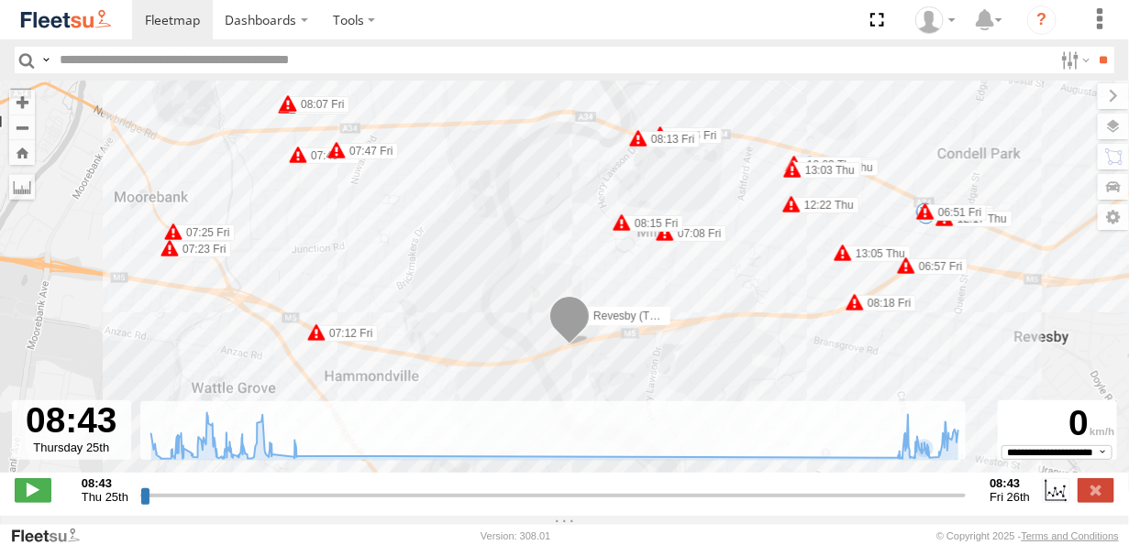
click at [923, 504] on input "range" at bounding box center [553, 495] width 826 height 17
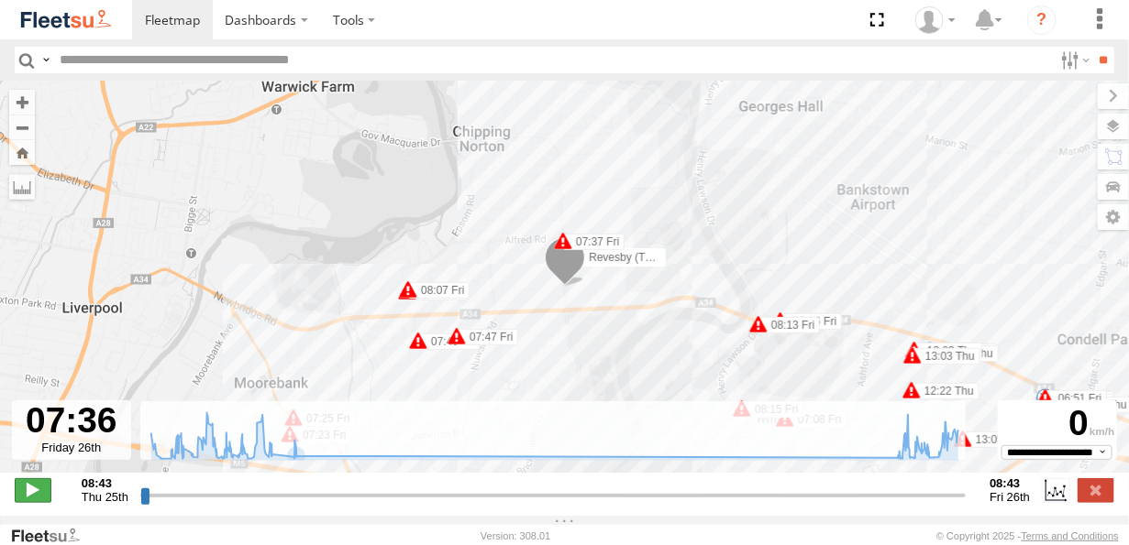
click at [42, 500] on span at bounding box center [33, 491] width 37 height 24
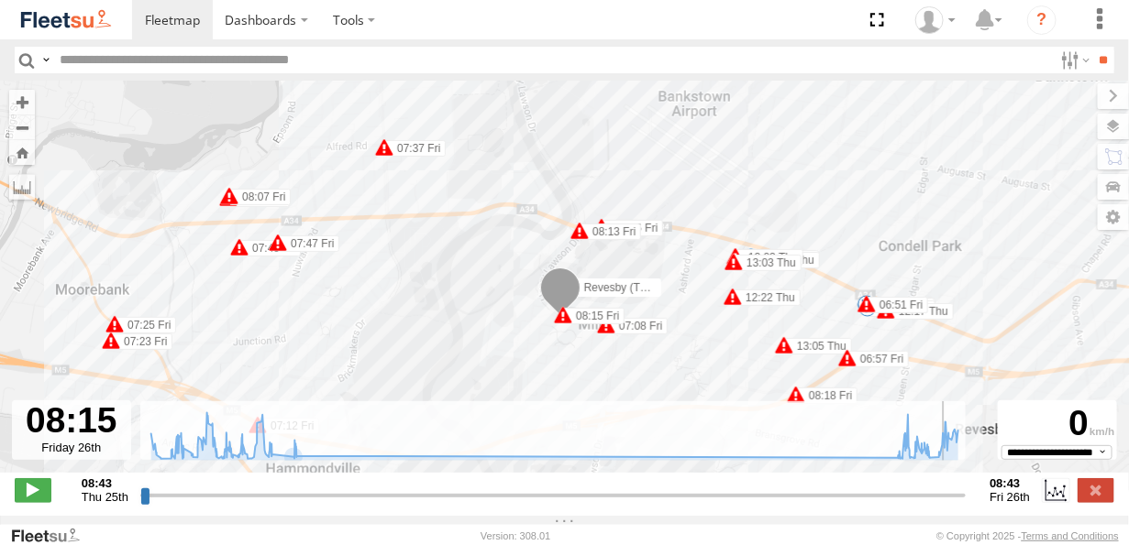
drag, startPoint x: 673, startPoint y: 326, endPoint x: 570, endPoint y: 288, distance: 109.7
click at [570, 288] on div "Revesby (T07 - [PERSON_NAME]) 09:21 Thu 09:24 Thu 09:25 Thu 09:34 Thu 09:37 Thu…" at bounding box center [564, 287] width 1129 height 412
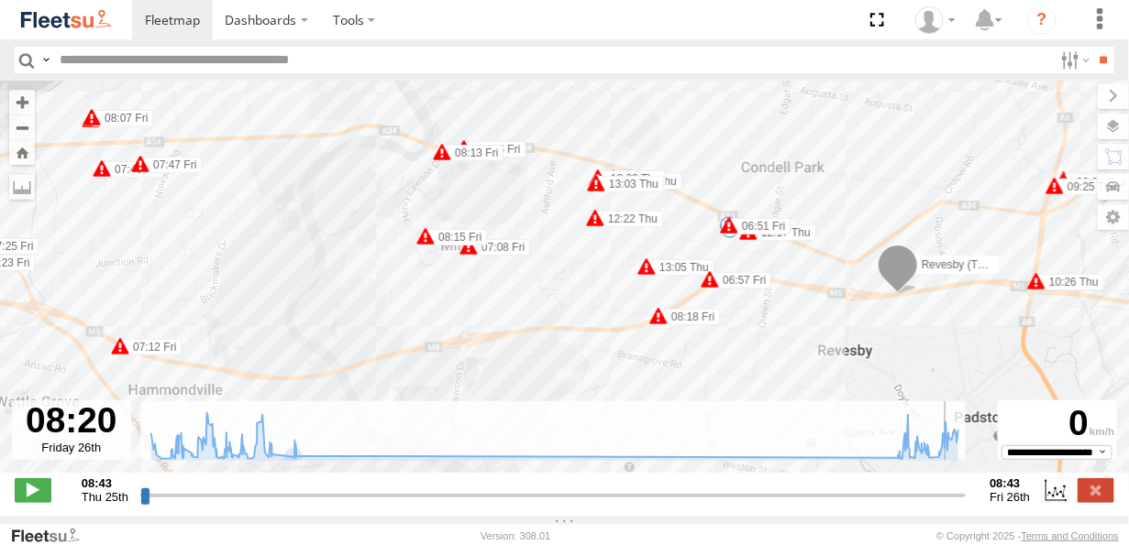
drag, startPoint x: 521, startPoint y: 295, endPoint x: 379, endPoint y: 353, distance: 153.4
click at [393, 352] on div "Revesby (T07 - [PERSON_NAME]) 09:21 Thu 09:24 Thu 09:25 Thu 09:34 Thu 09:37 Thu…" at bounding box center [564, 287] width 1129 height 412
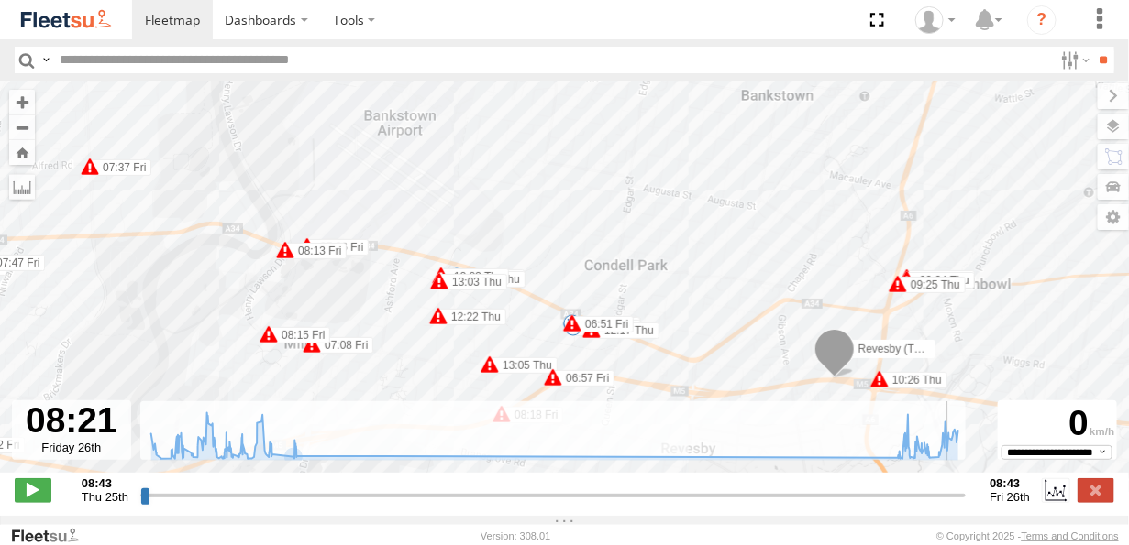
drag, startPoint x: 478, startPoint y: 272, endPoint x: 381, endPoint y: 358, distance: 128.6
click at [384, 354] on div "Revesby (T07 - [PERSON_NAME]) 09:21 Thu 09:24 Thu 09:25 Thu 09:34 Thu 09:37 Thu…" at bounding box center [564, 287] width 1129 height 412
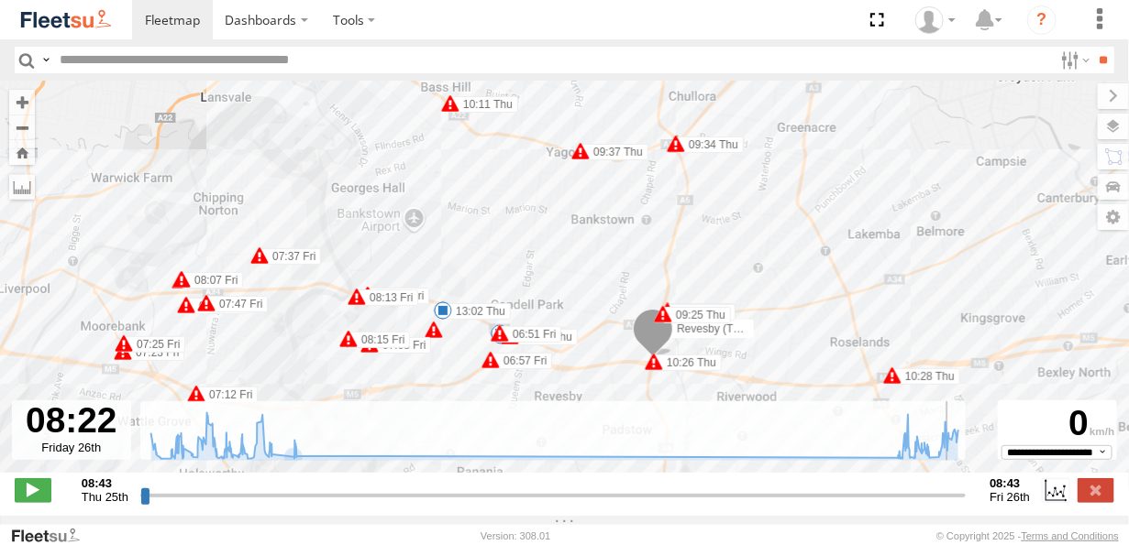
drag, startPoint x: 513, startPoint y: 210, endPoint x: 476, endPoint y: 281, distance: 80.0
click at [476, 281] on div "Revesby (T07 - [PERSON_NAME]) 09:21 Thu 09:24 Thu 09:25 Thu 09:34 Thu 09:37 Thu…" at bounding box center [564, 287] width 1129 height 412
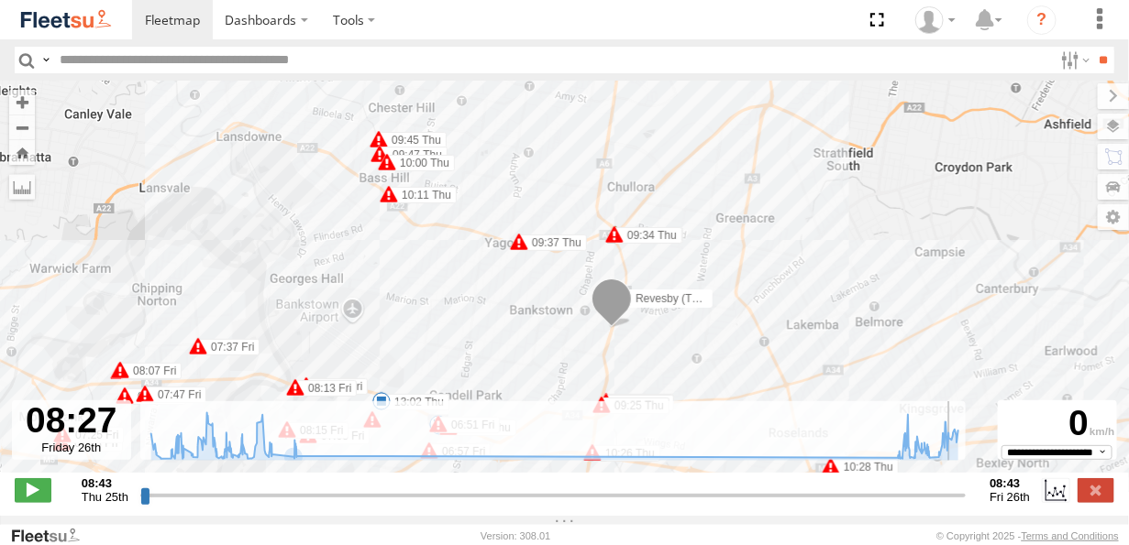
click at [466, 250] on div "Revesby (T07 - [PERSON_NAME]) 09:21 Thu 09:24 Thu 09:25 Thu 09:34 Thu 09:37 Thu…" at bounding box center [564, 287] width 1129 height 412
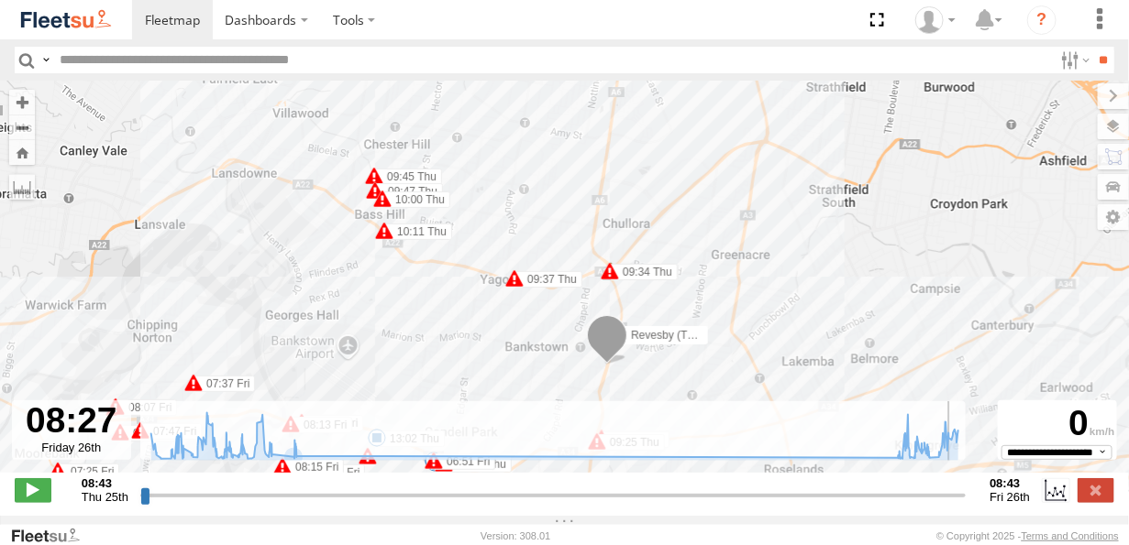
drag, startPoint x: 461, startPoint y: 243, endPoint x: 453, endPoint y: 304, distance: 62.0
click at [454, 304] on div "Revesby (T07 - [PERSON_NAME]) 09:21 Thu 09:24 Thu 09:25 Thu 09:34 Thu 09:37 Thu…" at bounding box center [564, 287] width 1129 height 412
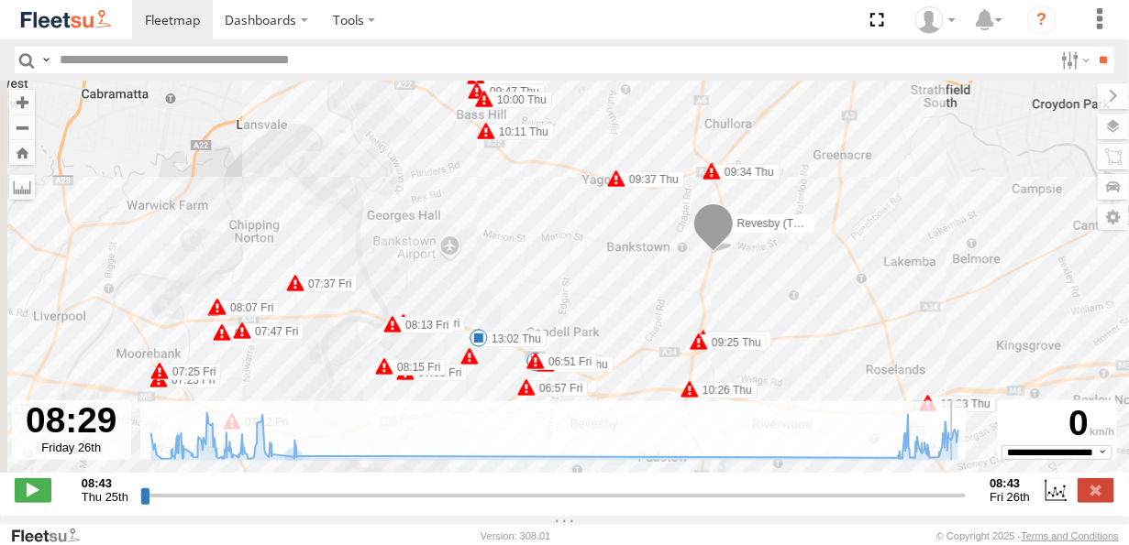
drag, startPoint x: 445, startPoint y: 310, endPoint x: 559, endPoint y: 202, distance: 157.6
click at [565, 167] on div "Revesby (T07 - [PERSON_NAME]) 09:21 Thu 09:24 Thu 09:25 Thu 09:34 Thu 09:37 Thu…" at bounding box center [564, 287] width 1129 height 412
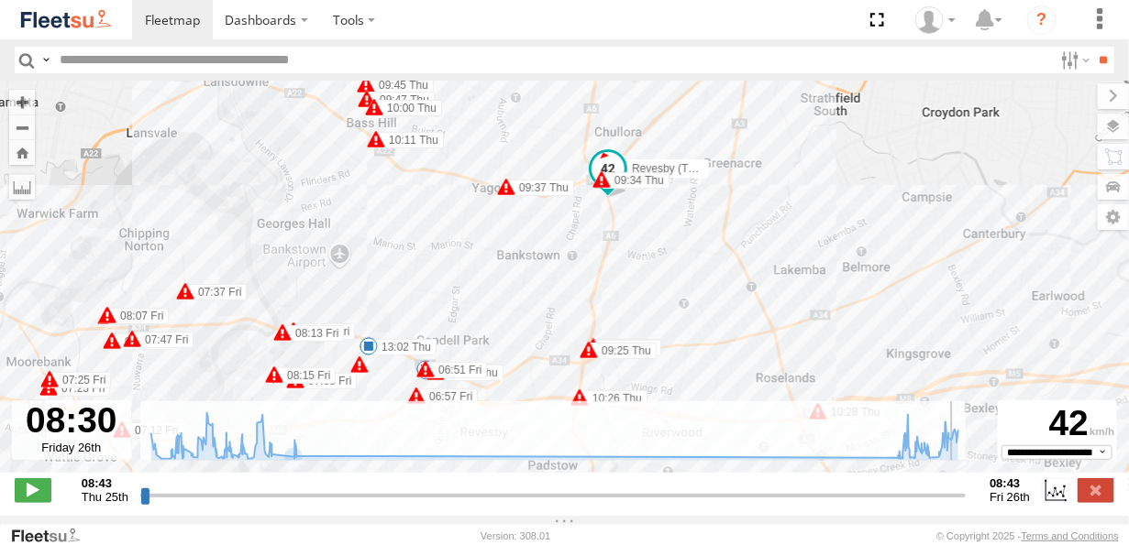
drag, startPoint x: 469, startPoint y: 240, endPoint x: 508, endPoint y: 187, distance: 65.6
click at [508, 187] on div "Revesby (T07 - [PERSON_NAME]) 09:21 Thu 09:24 Thu 09:25 Thu 09:34 Thu 09:37 Thu…" at bounding box center [564, 287] width 1129 height 412
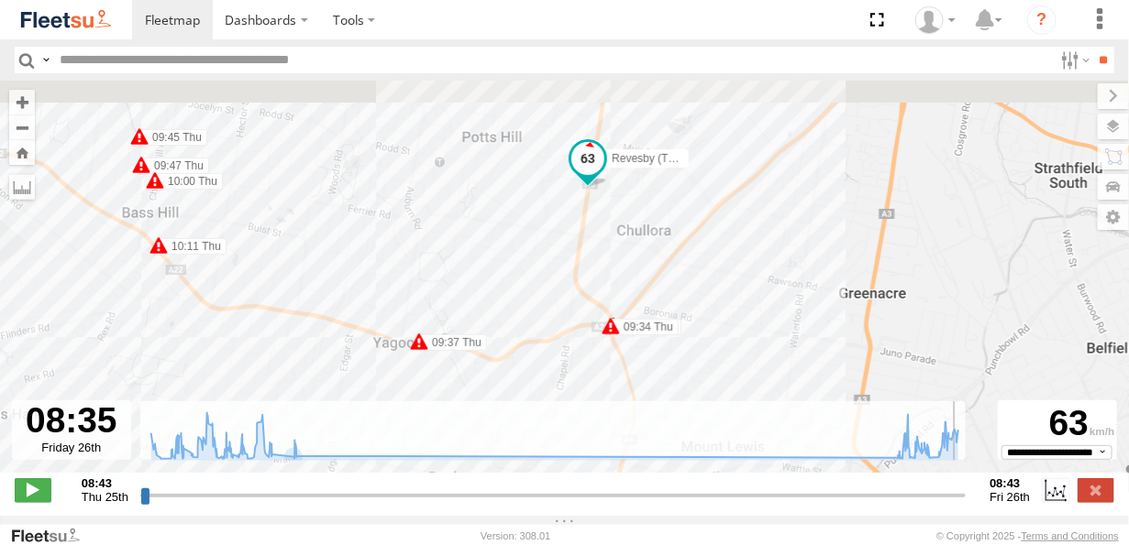
drag, startPoint x: 445, startPoint y: 282, endPoint x: 381, endPoint y: 344, distance: 88.2
click at [381, 352] on div "Revesby (T07 - [PERSON_NAME]) 09:21 Thu 09:24 Thu 09:25 Thu 09:34 Thu 09:37 Thu…" at bounding box center [564, 287] width 1129 height 412
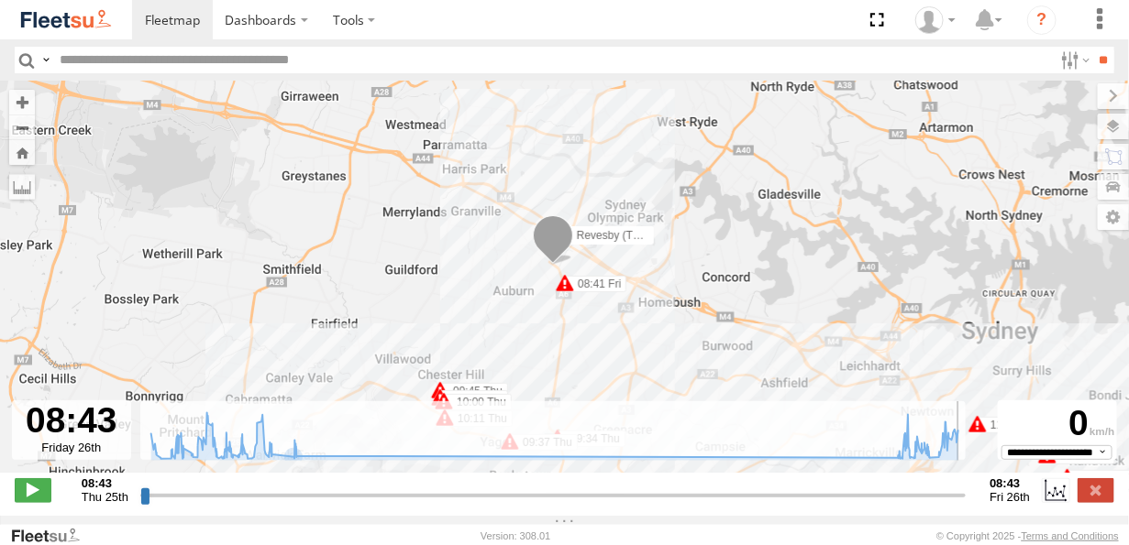
type input "**********"
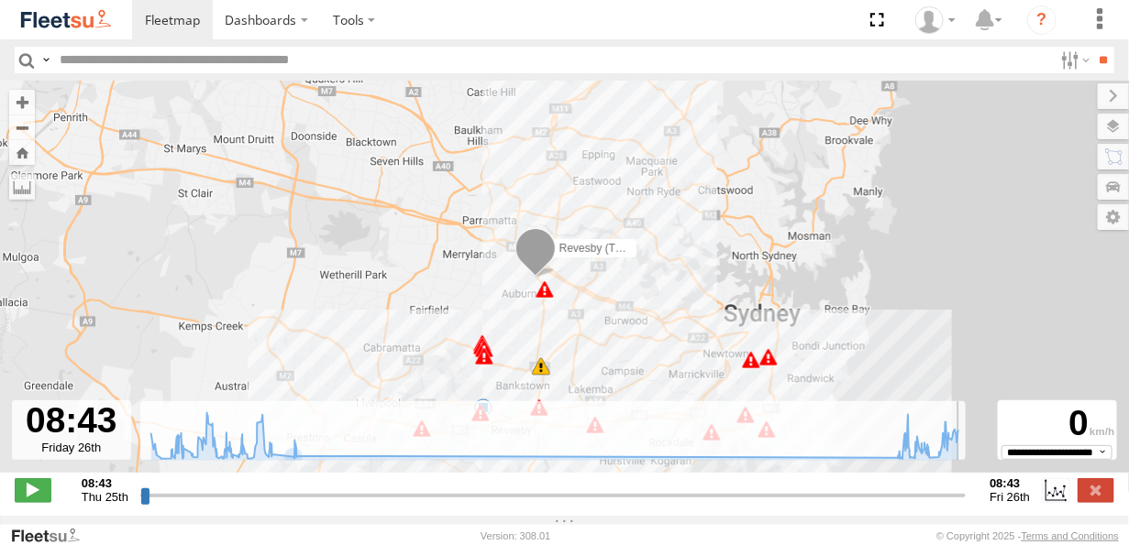
click at [544, 376] on span at bounding box center [541, 367] width 18 height 18
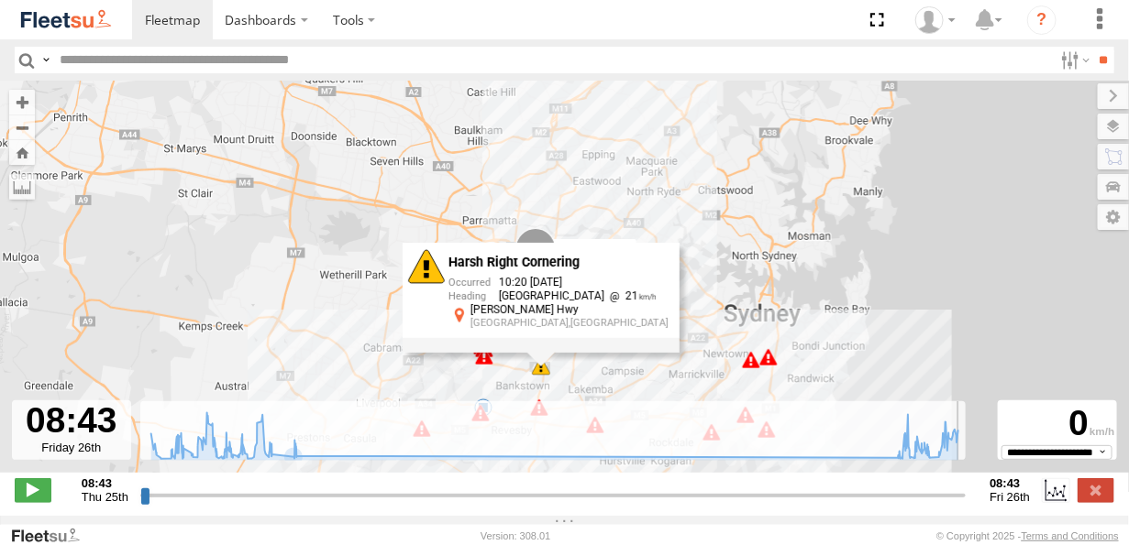
click at [492, 388] on div "Revesby (T07 - [PERSON_NAME]) 09:45 Thu 09:47 Thu 10:00 Thu 10:11 Thu 10:20 Thu…" at bounding box center [564, 287] width 1129 height 412
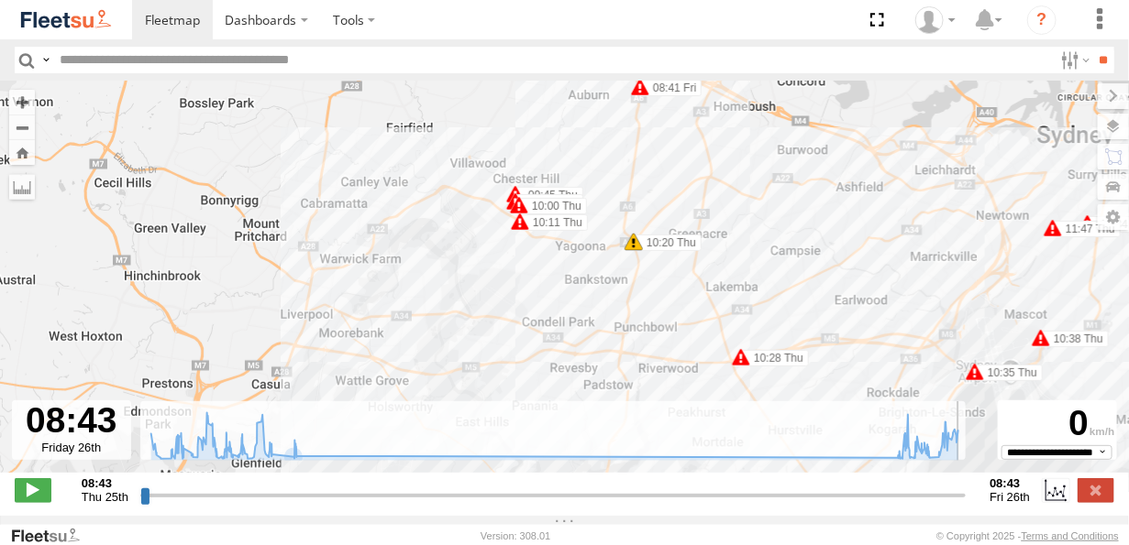
drag, startPoint x: 475, startPoint y: 300, endPoint x: 481, endPoint y: 212, distance: 88.2
click at [481, 212] on div "Revesby (T07 - [PERSON_NAME]) 09:45 Thu 09:47 Thu 10:00 Thu 10:11 Thu 10:20 Thu…" at bounding box center [564, 287] width 1129 height 412
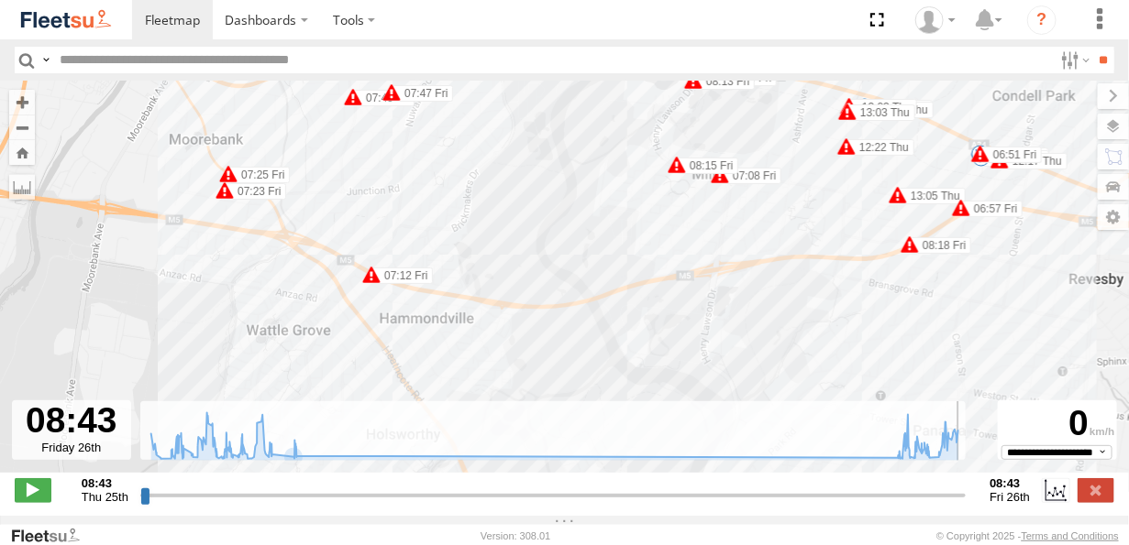
drag, startPoint x: 501, startPoint y: 243, endPoint x: 469, endPoint y: 286, distance: 53.2
click at [472, 300] on div "Revesby (T07 - [PERSON_NAME]) 09:45 Thu 09:47 Thu 10:00 Thu 10:11 Thu 10:20 Thu…" at bounding box center [564, 287] width 1129 height 412
